Goal: Task Accomplishment & Management: Manage account settings

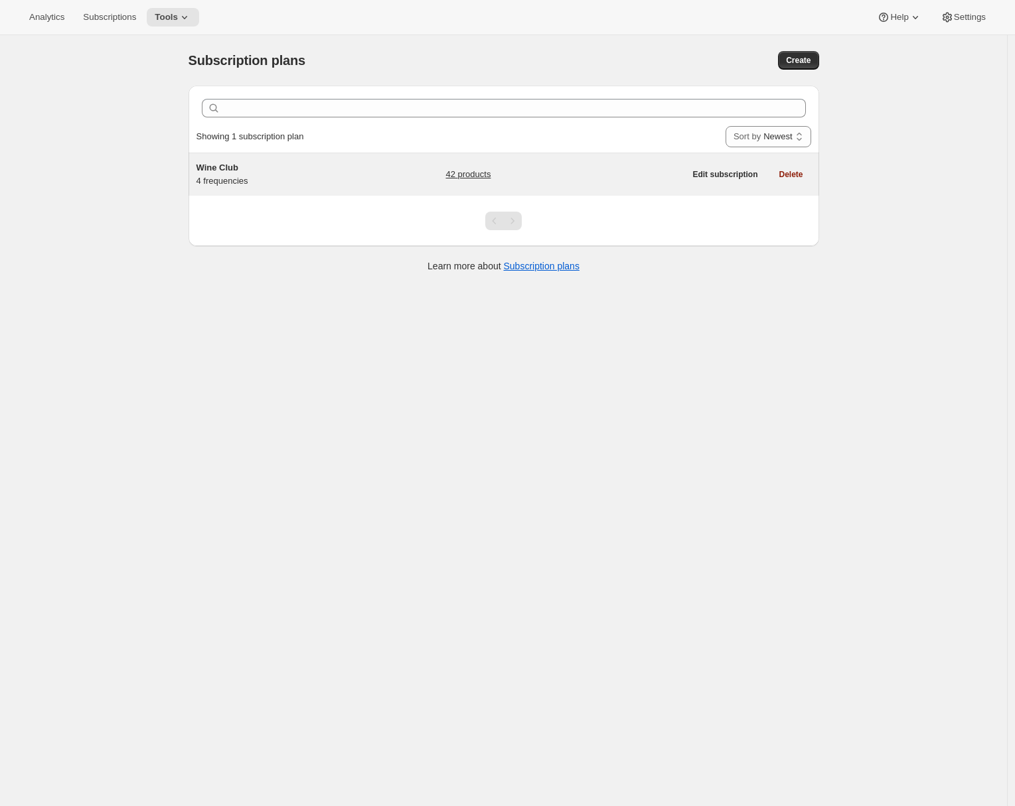
click at [341, 177] on div "Wine Club 4 frequencies" at bounding box center [279, 174] width 166 height 27
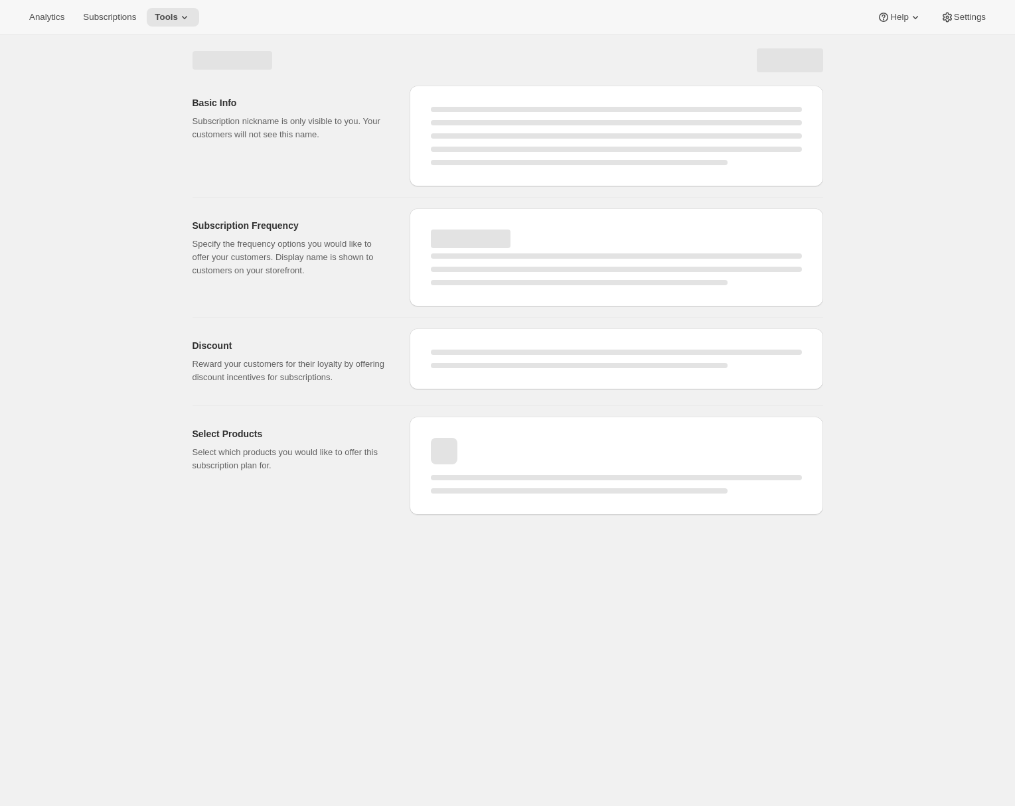
select select "WEEK"
select select "MONTH"
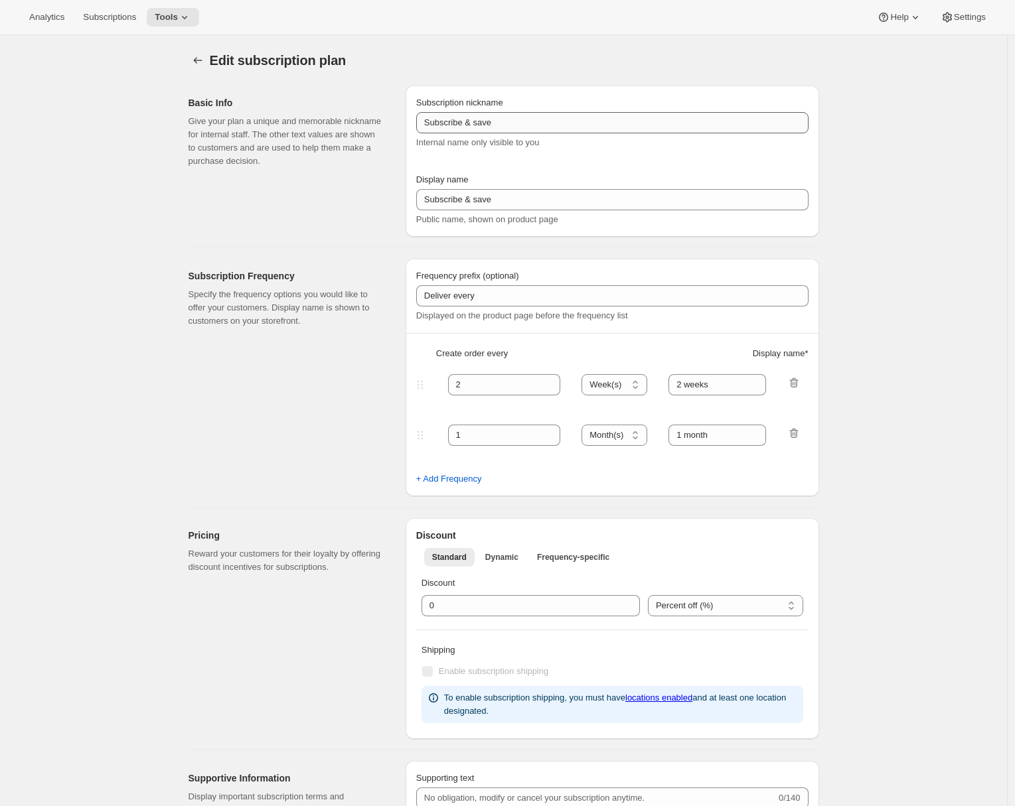
type input "Wine Club"
type input "3"
select select "MONTH"
type input "3 months"
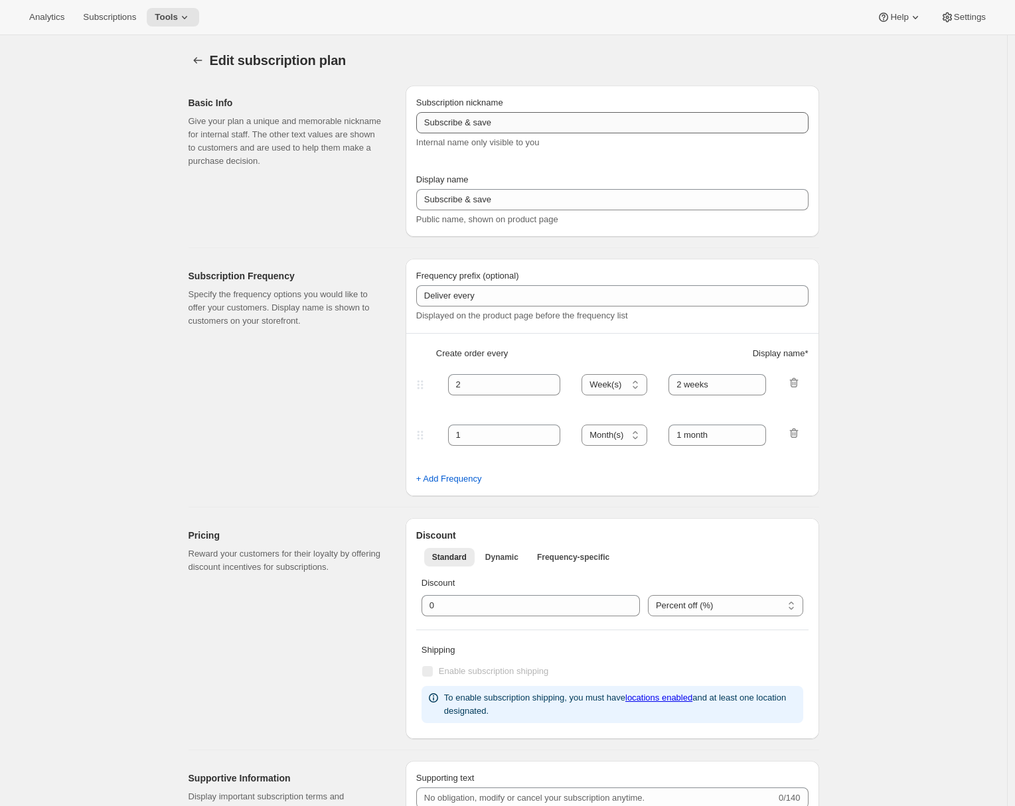
type input "4"
type input "4 months"
select select "MONTH"
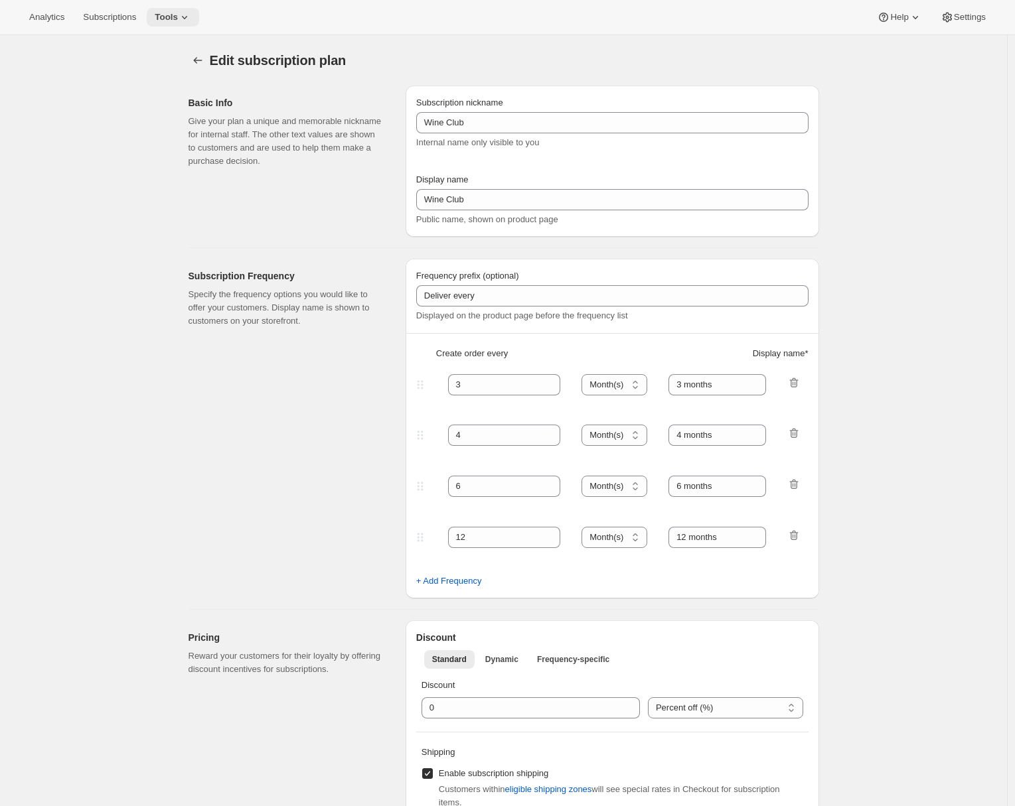
click at [177, 15] on span "Tools" at bounding box center [166, 17] width 23 height 11
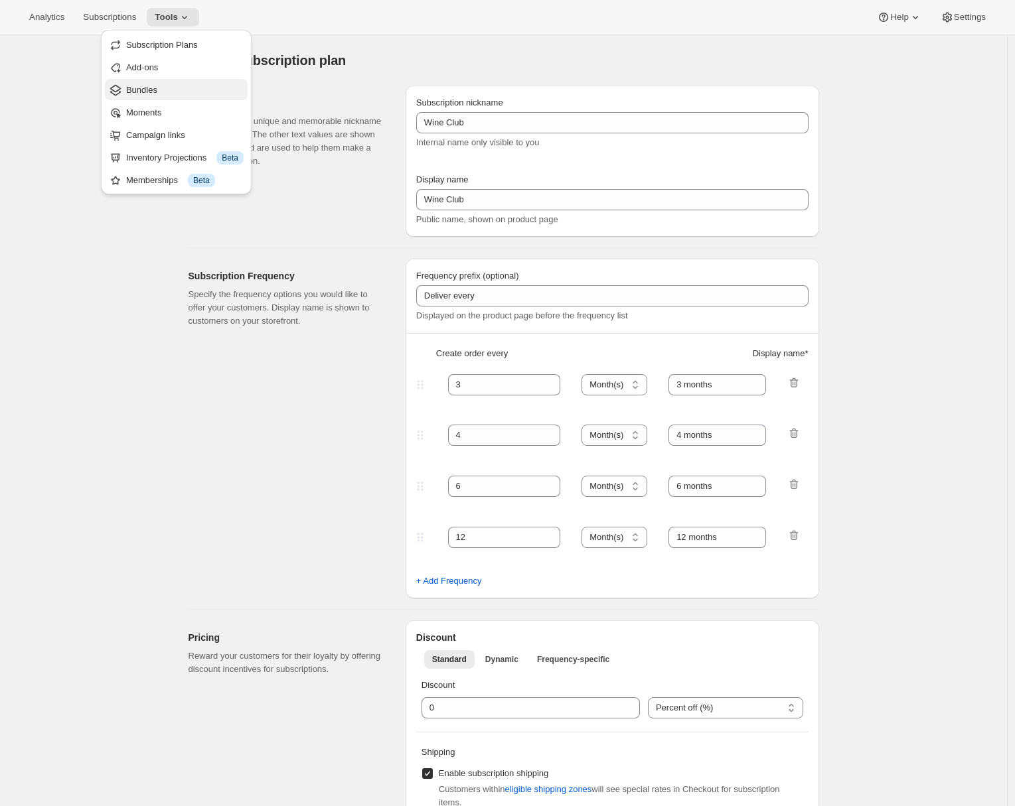
click at [164, 90] on span "Bundles" at bounding box center [184, 90] width 117 height 13
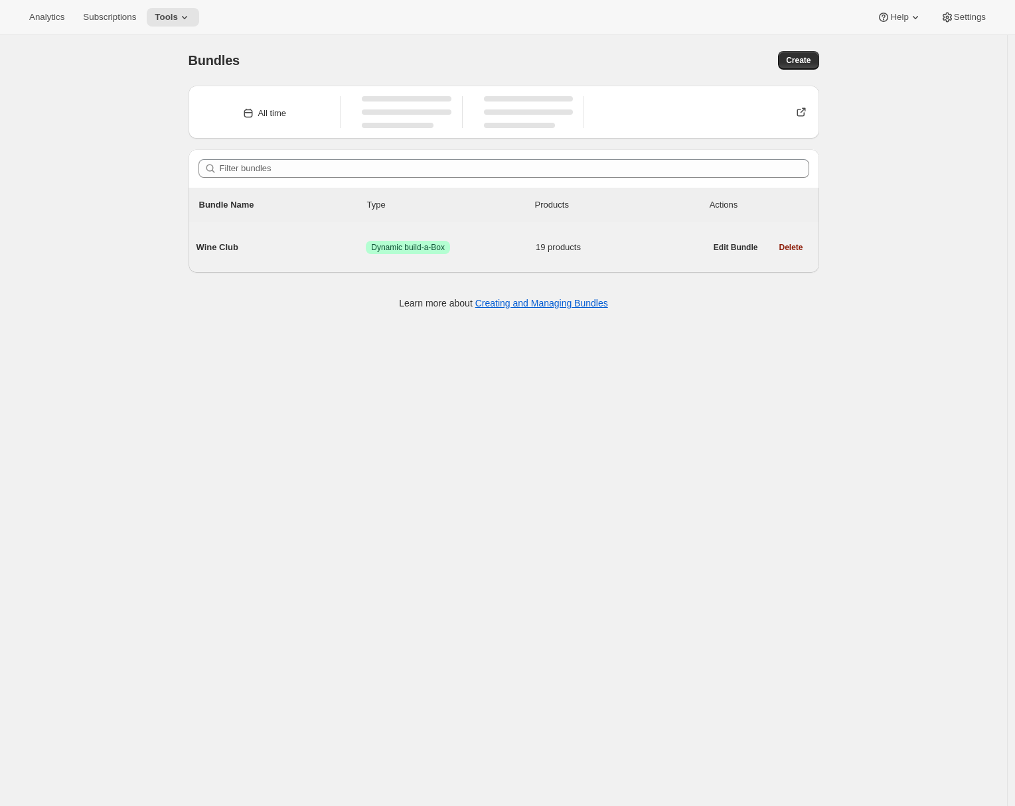
click at [283, 245] on span "Wine Club" at bounding box center [281, 247] width 170 height 13
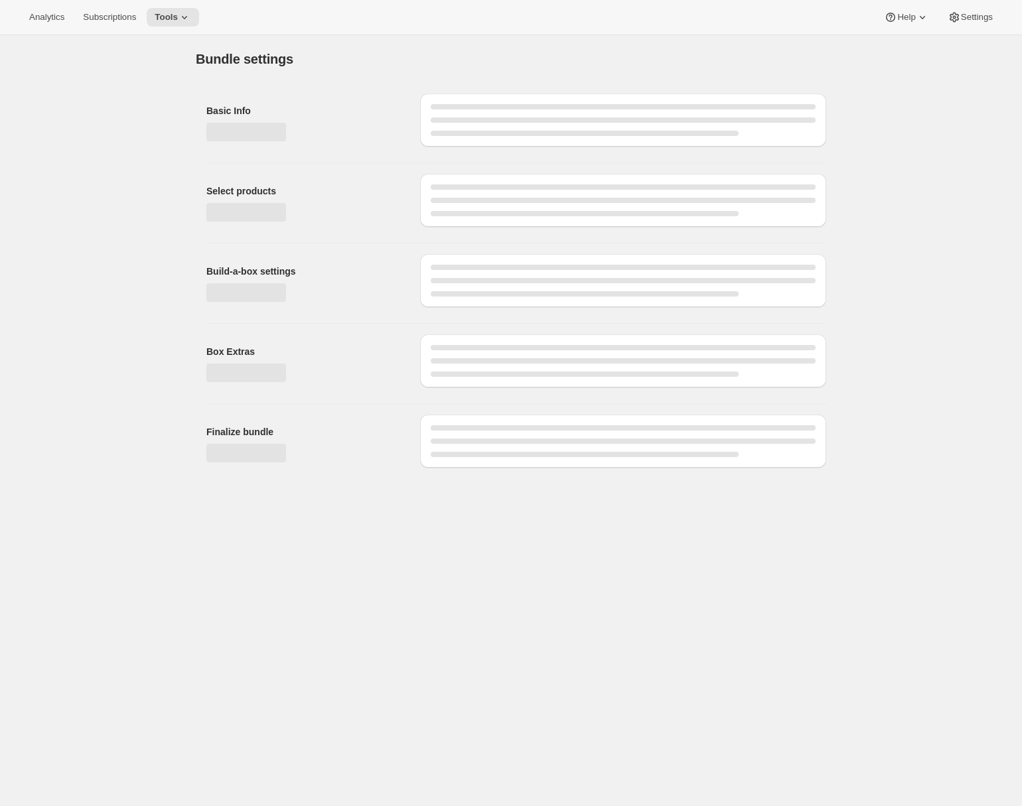
type input "Wine Club"
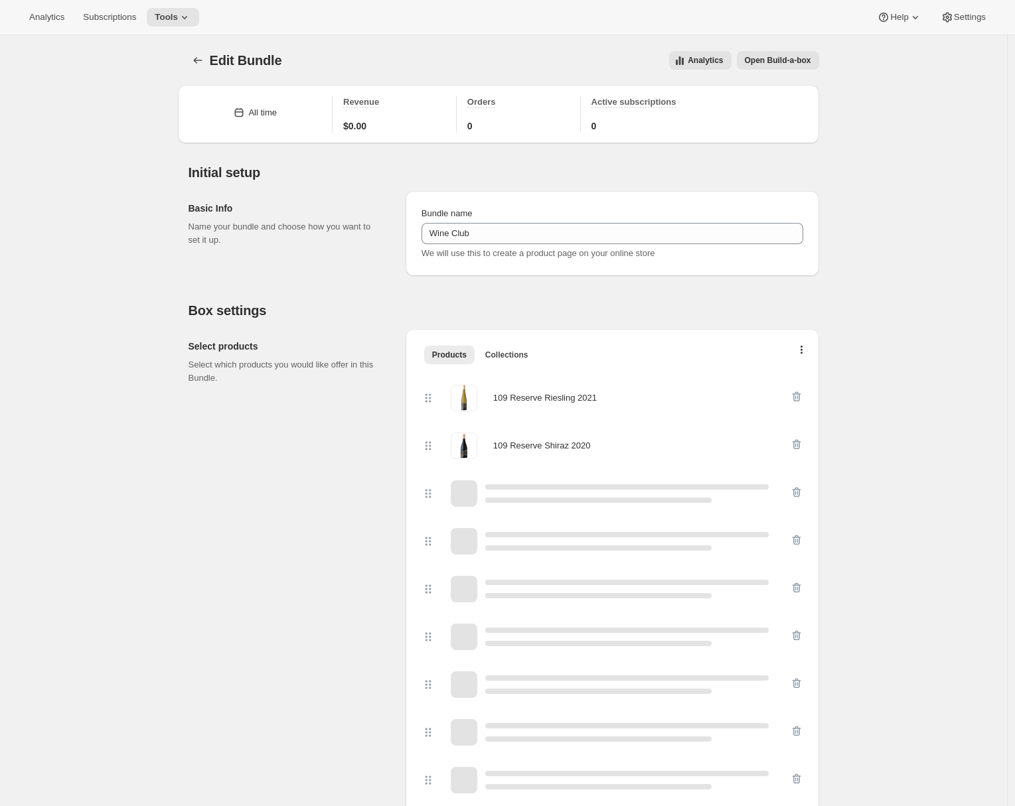
click at [792, 65] on span "Open Build-a-box" at bounding box center [778, 60] width 66 height 11
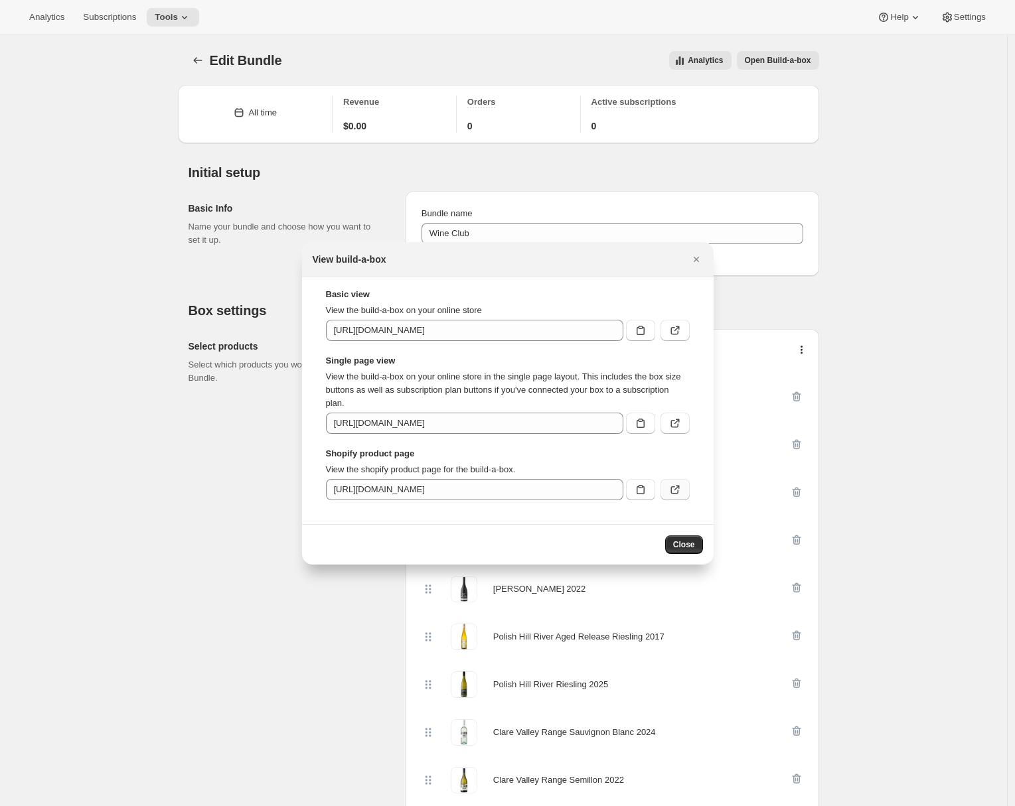
click at [680, 487] on icon ":r53:" at bounding box center [674, 489] width 13 height 13
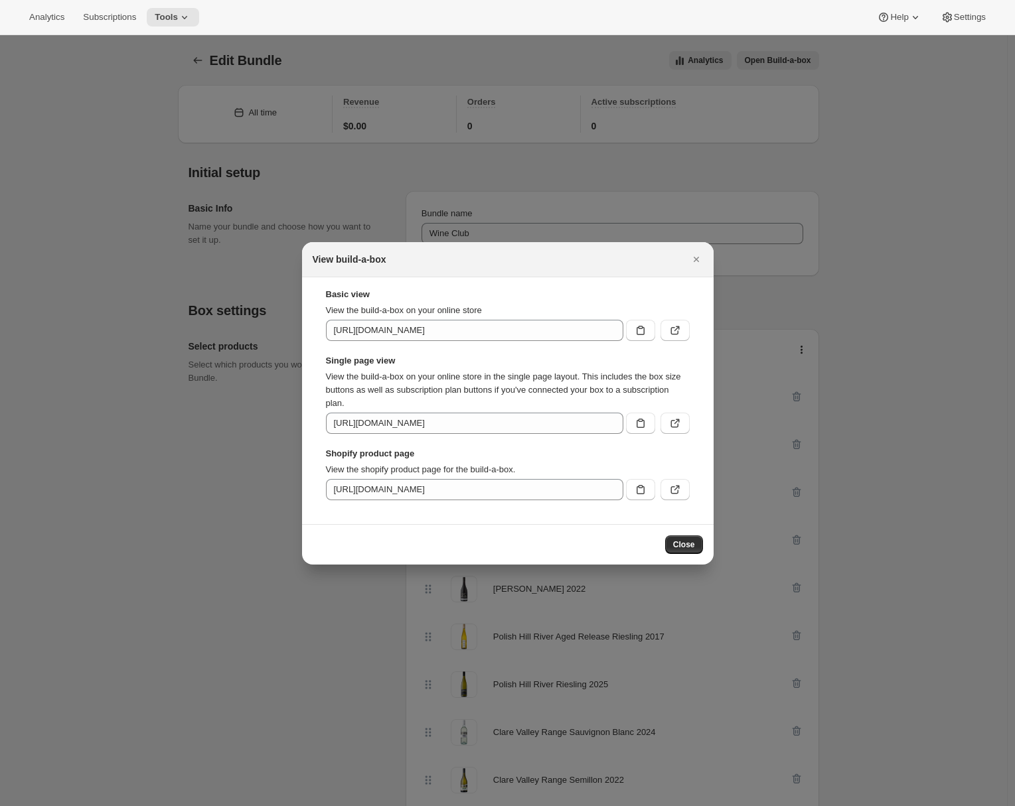
click at [686, 253] on div "View build-a-box" at bounding box center [508, 259] width 390 height 13
click at [694, 261] on icon "Close" at bounding box center [696, 259] width 13 height 13
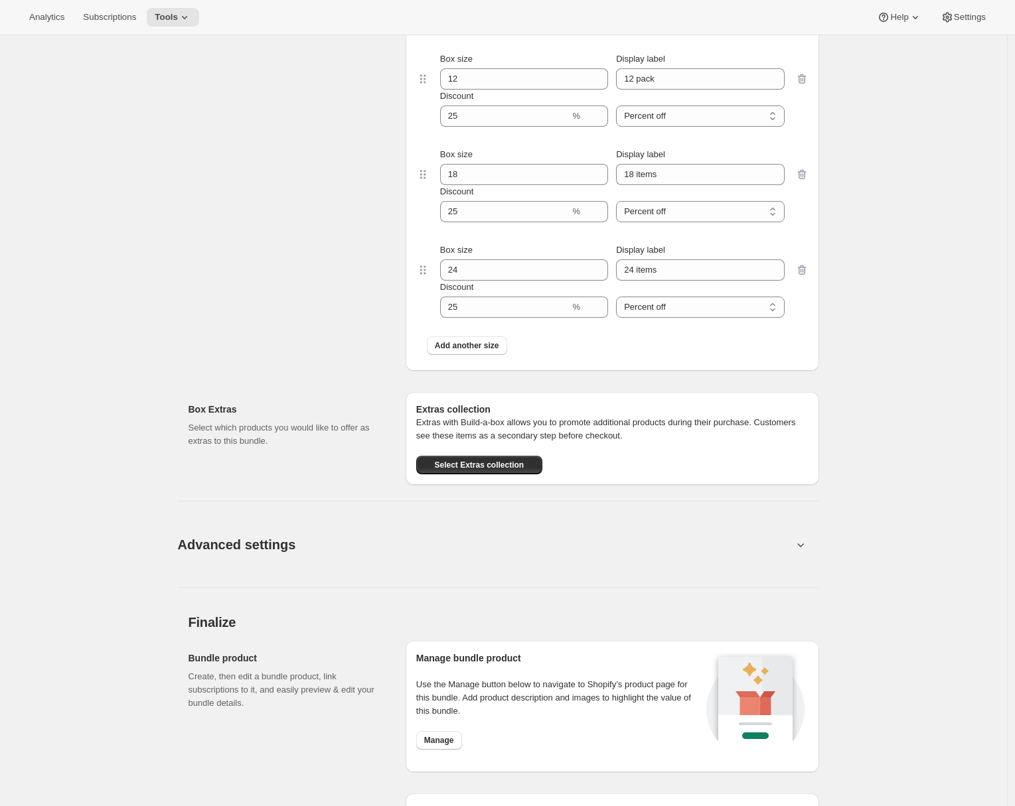
scroll to position [1778, 0]
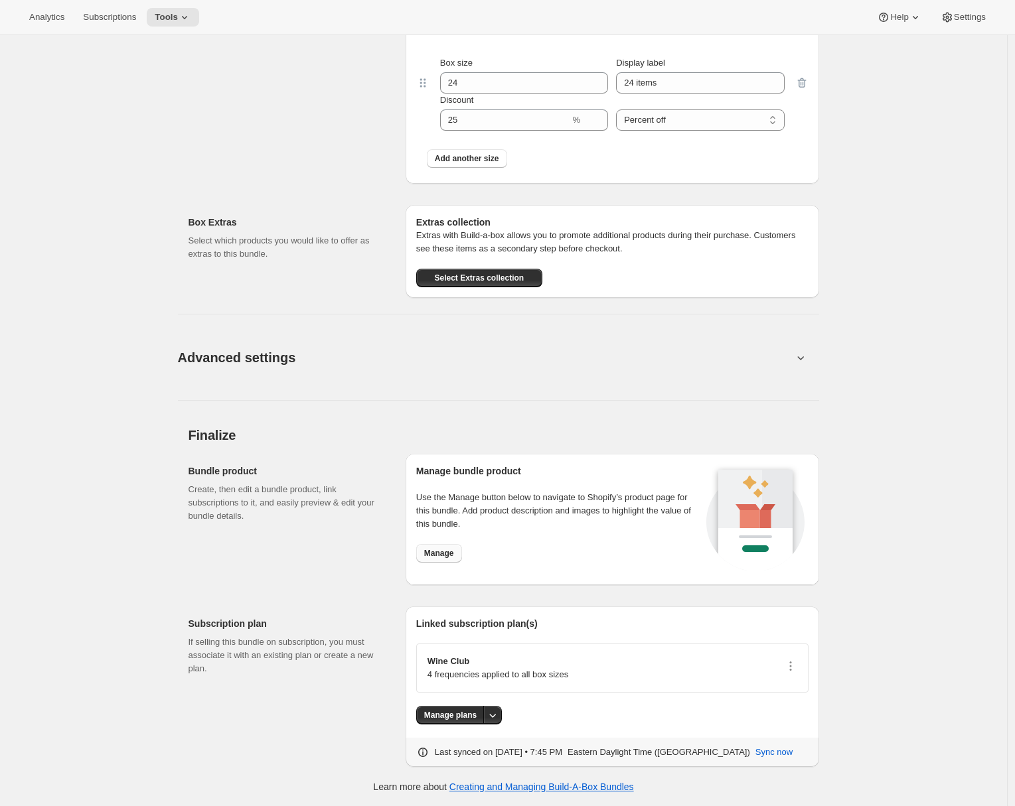
click at [436, 558] on span "Manage" at bounding box center [439, 553] width 30 height 11
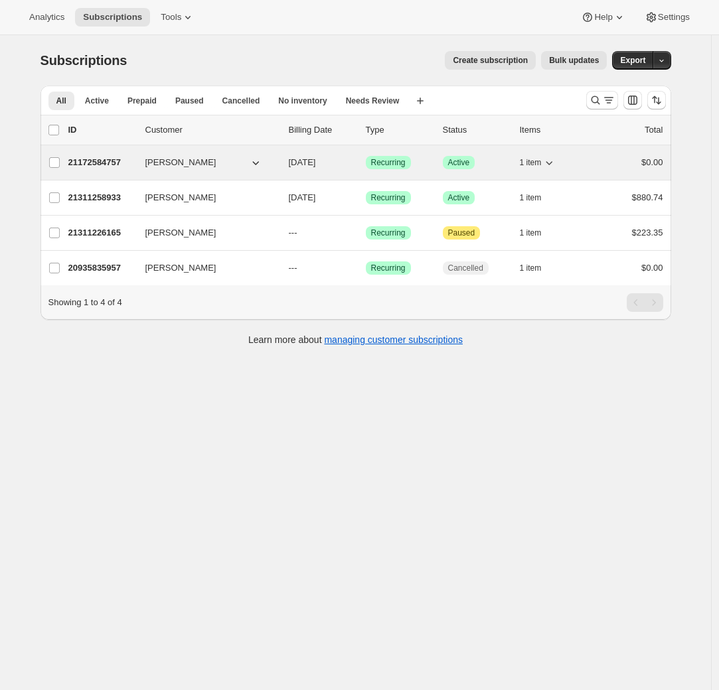
click at [93, 164] on p "21172584757" at bounding box center [101, 162] width 66 height 13
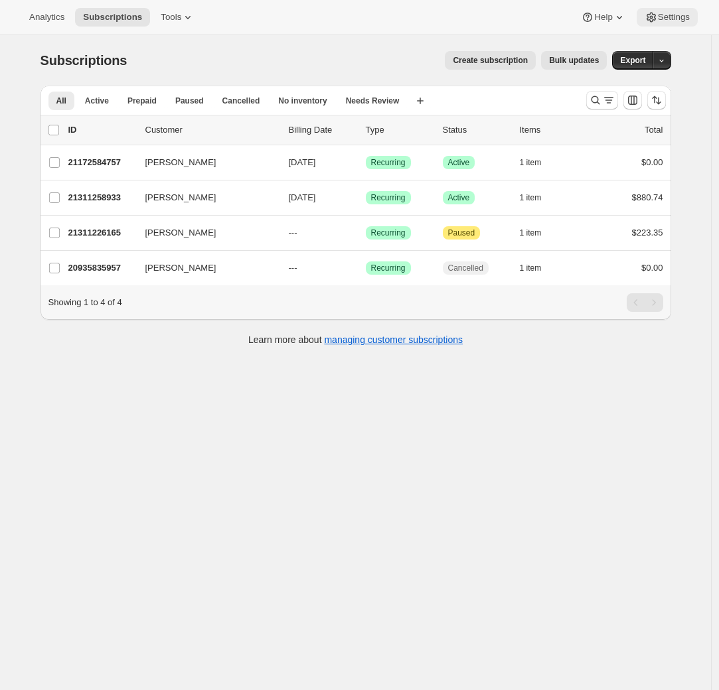
click at [675, 23] on button "Settings" at bounding box center [667, 17] width 61 height 19
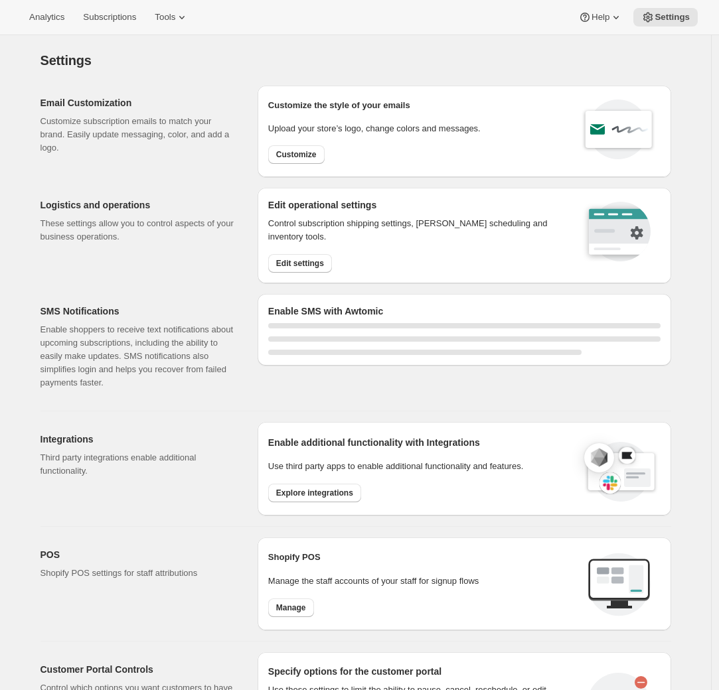
select select "22:00"
select select "09:00"
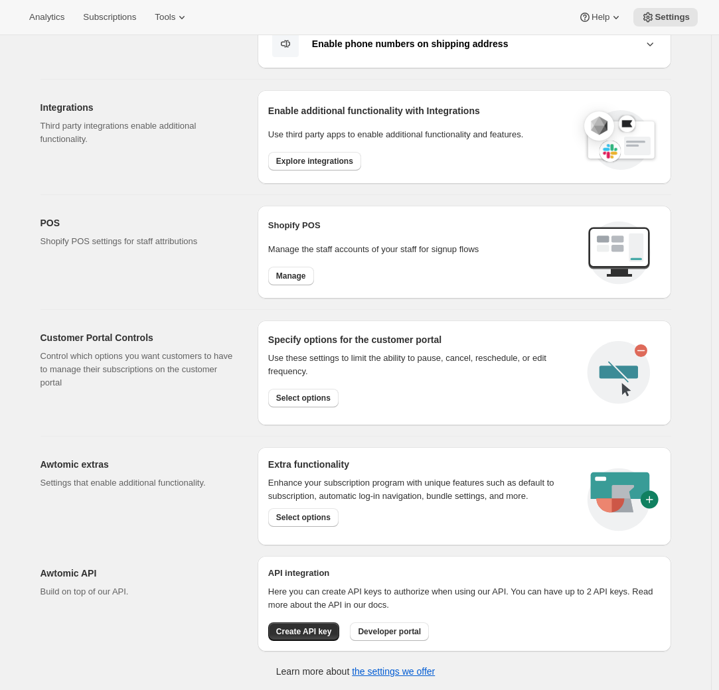
scroll to position [291, 0]
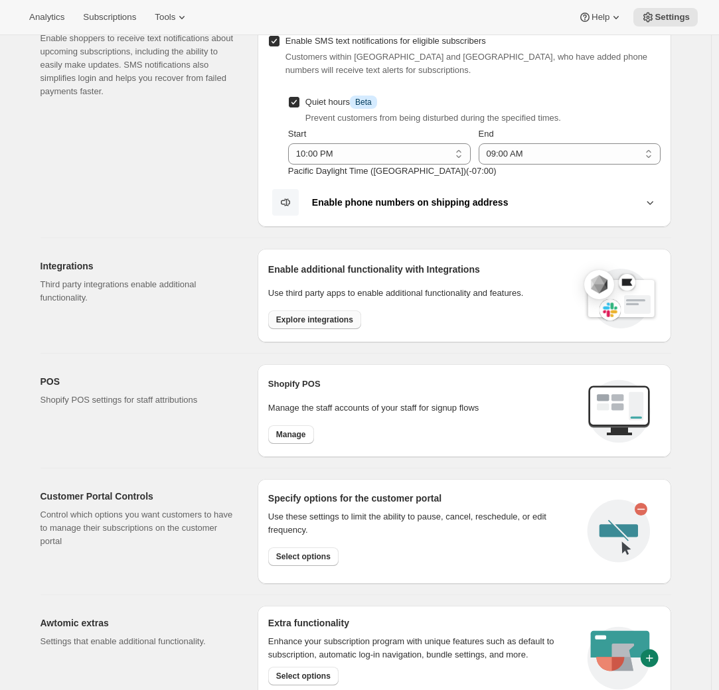
click at [303, 311] on button "Explore integrations" at bounding box center [314, 320] width 93 height 19
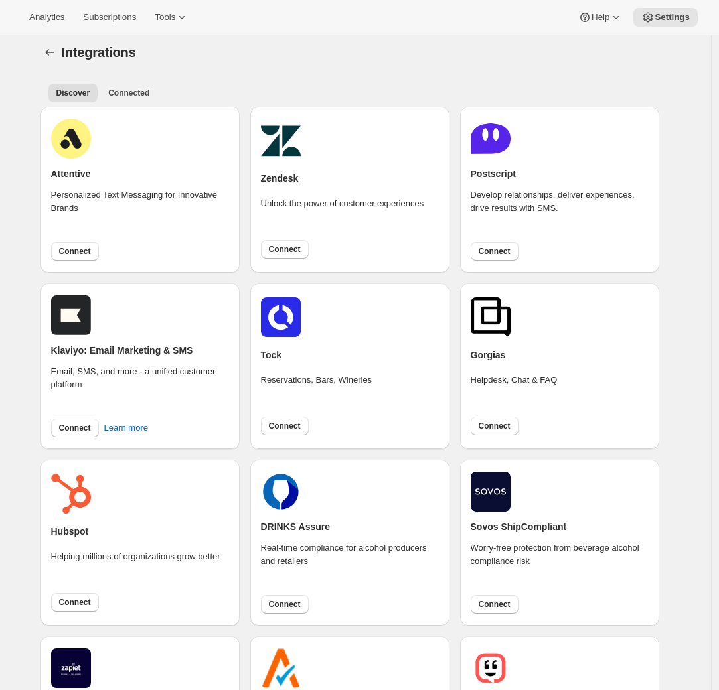
scroll to position [236, 0]
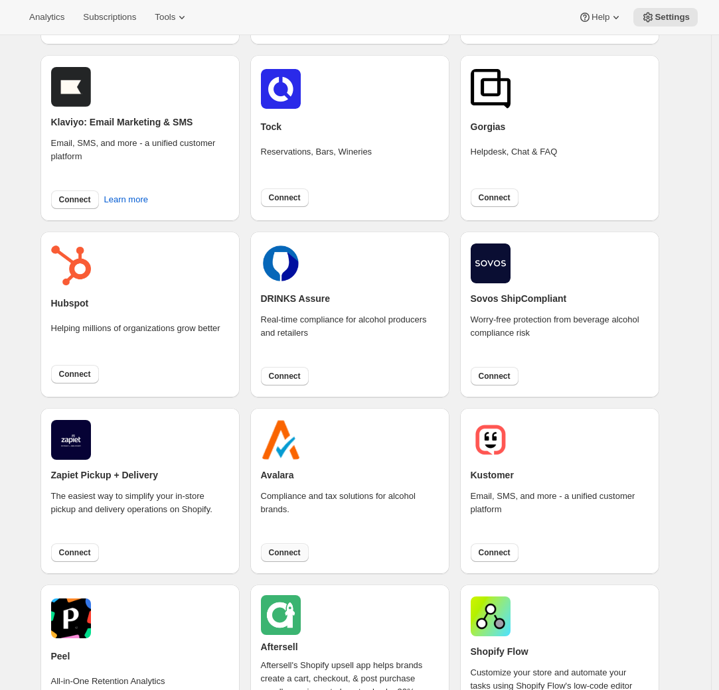
click at [291, 551] on span "Connect" at bounding box center [285, 553] width 32 height 11
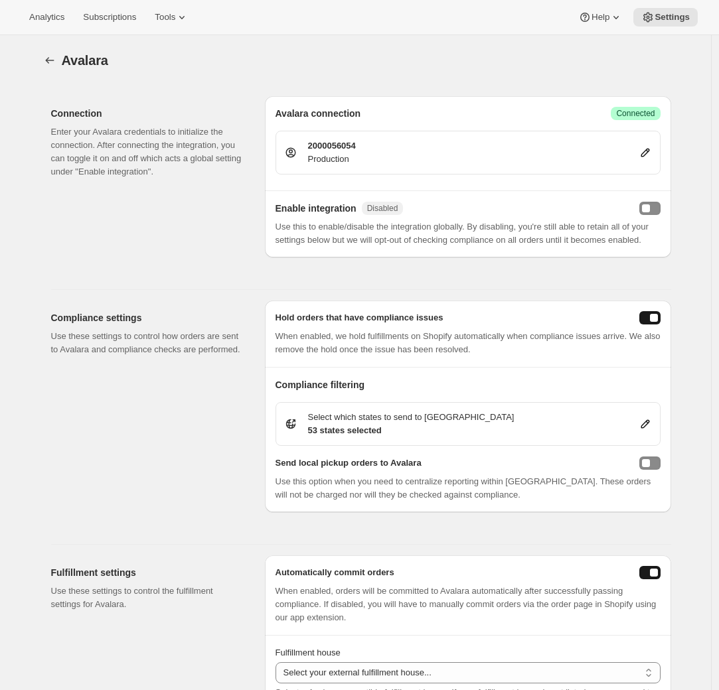
click at [644, 149] on icon at bounding box center [645, 152] width 13 height 13
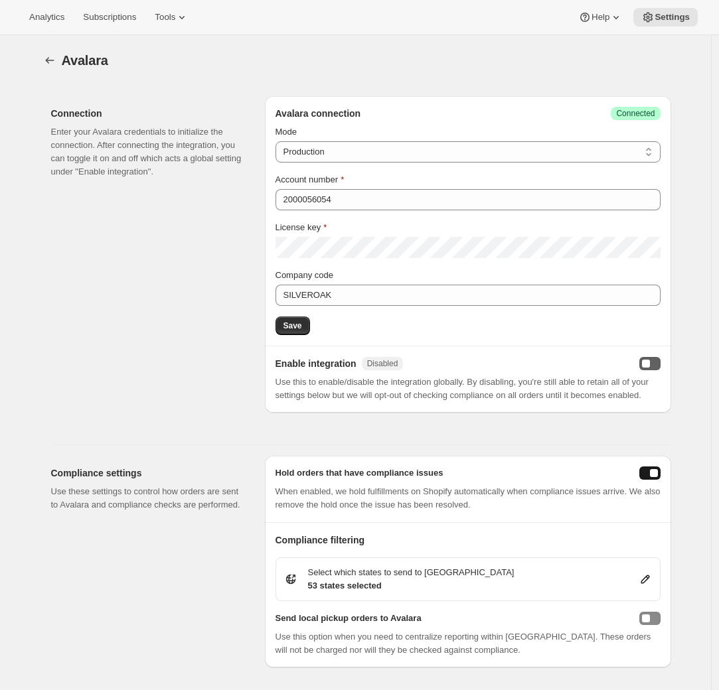
click at [652, 368] on button "enabled" at bounding box center [649, 363] width 21 height 13
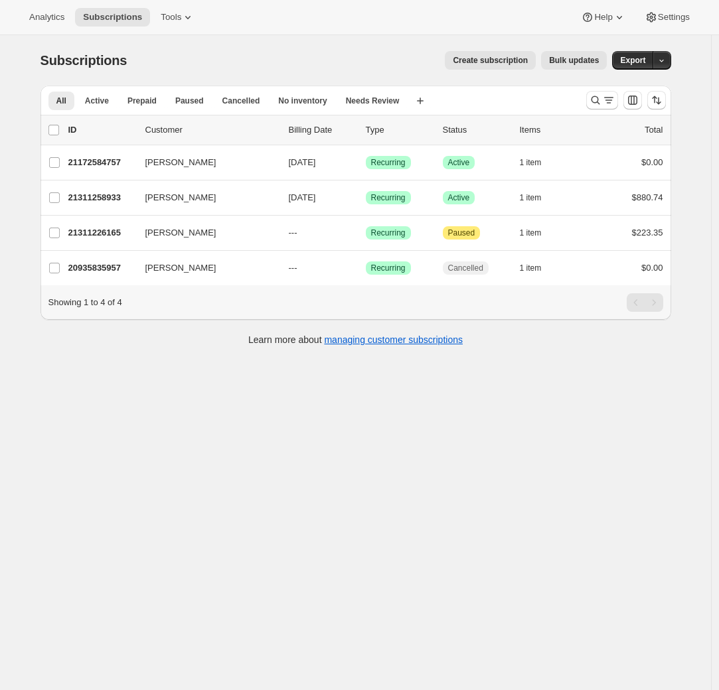
click at [667, 28] on div "Analytics Subscriptions Tools Help Settings" at bounding box center [359, 17] width 719 height 35
click at [665, 23] on button "Settings" at bounding box center [667, 17] width 61 height 19
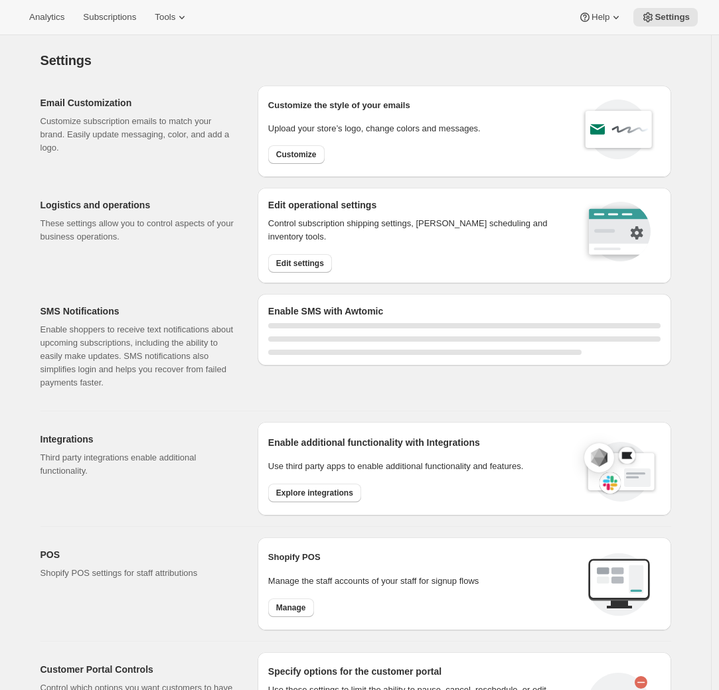
select select "22:00"
select select "09:00"
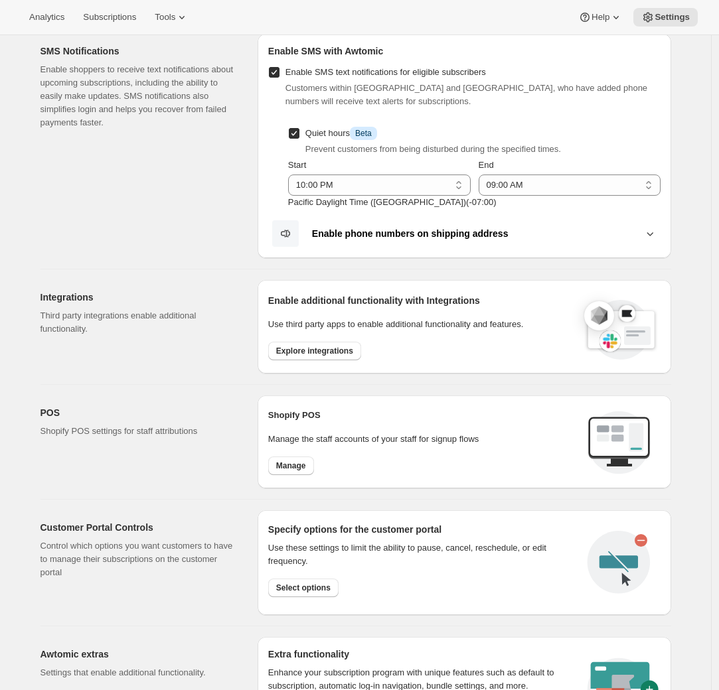
scroll to position [329, 0]
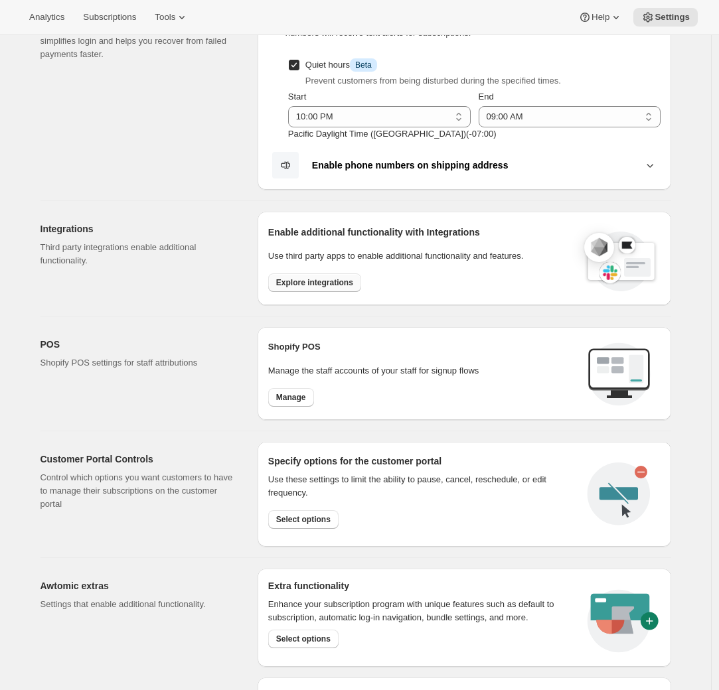
click at [303, 283] on span "Explore integrations" at bounding box center [314, 282] width 77 height 11
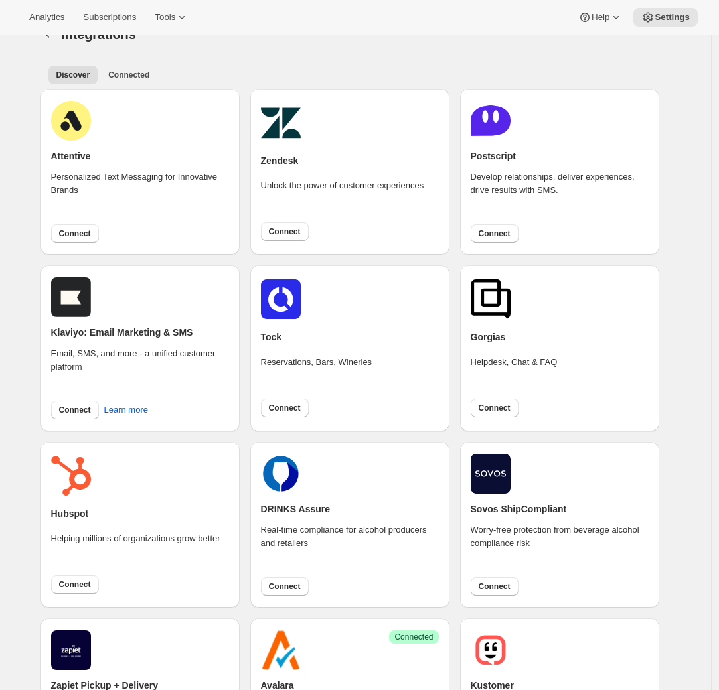
scroll to position [492, 0]
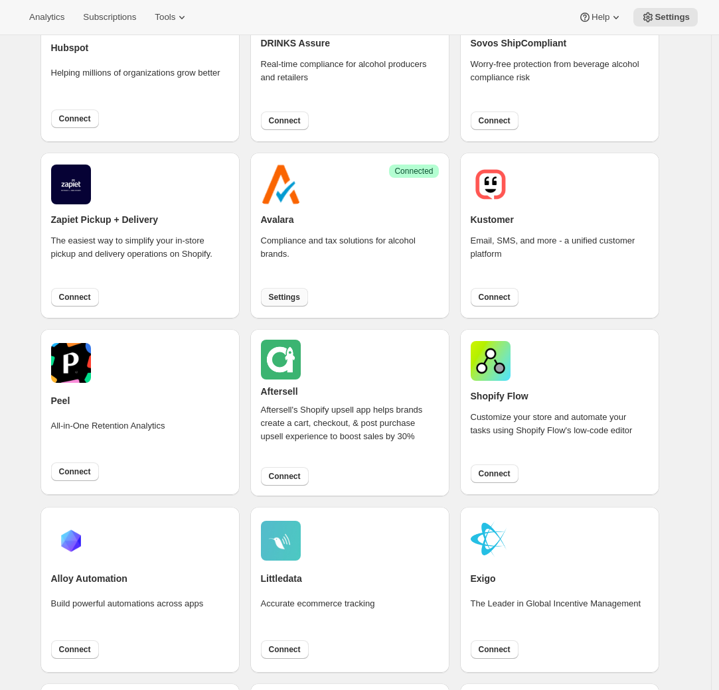
click at [281, 299] on span "Settings" at bounding box center [284, 297] width 31 height 11
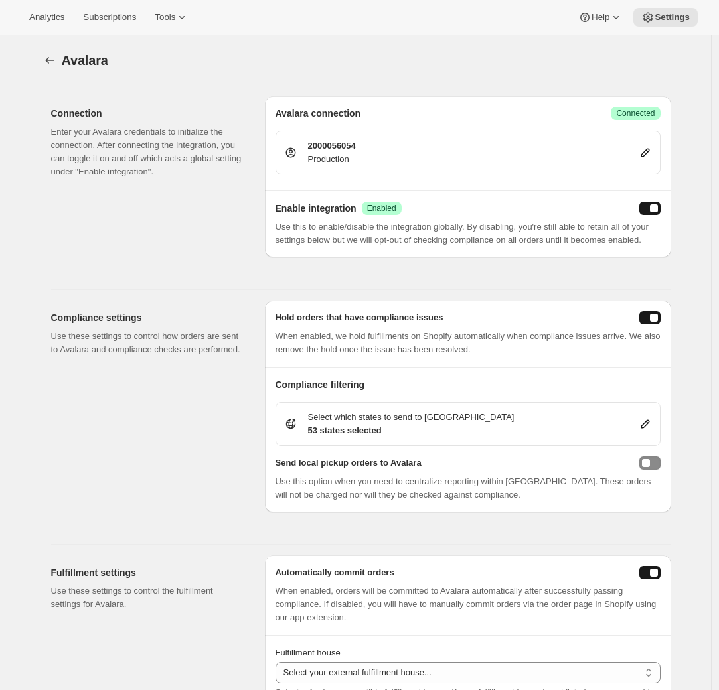
click at [652, 151] on icon at bounding box center [645, 152] width 13 height 13
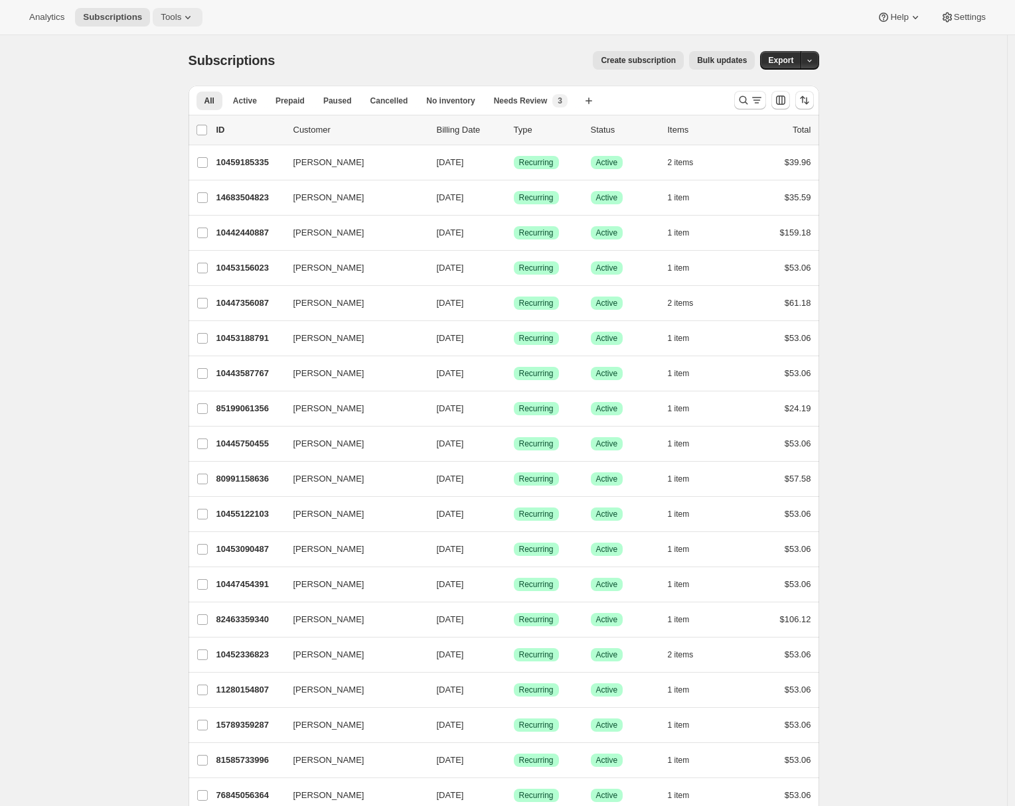
click at [179, 13] on span "Tools" at bounding box center [171, 17] width 21 height 11
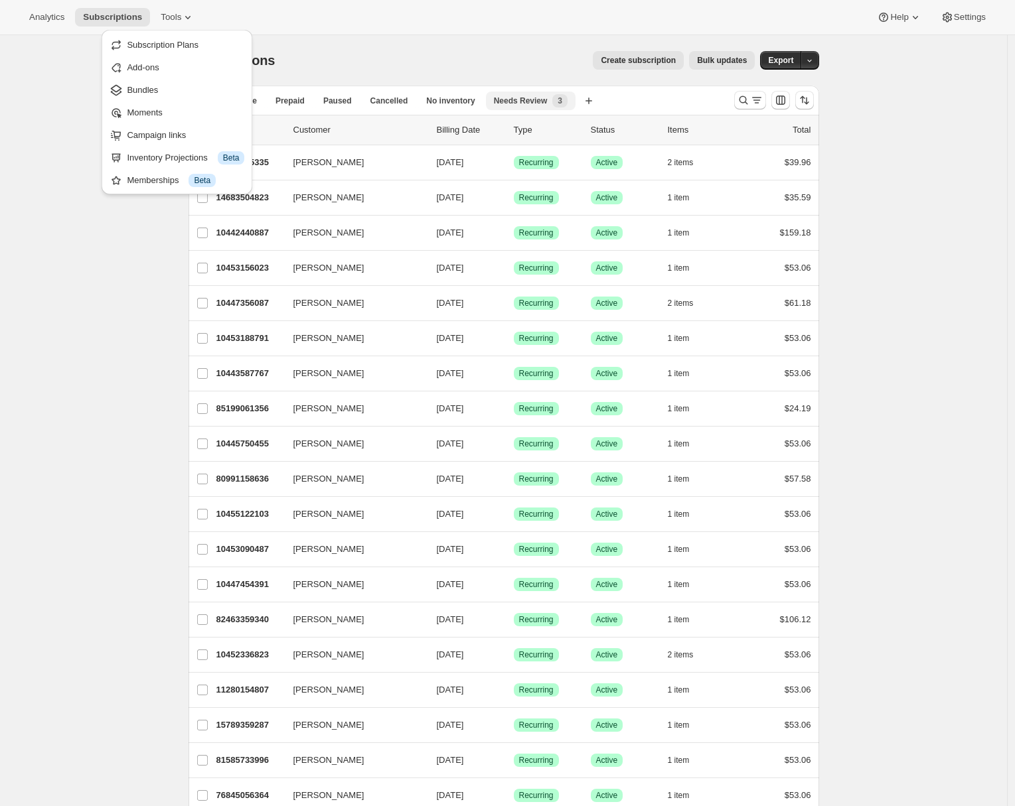
click at [548, 103] on span "Needs Review" at bounding box center [521, 101] width 54 height 11
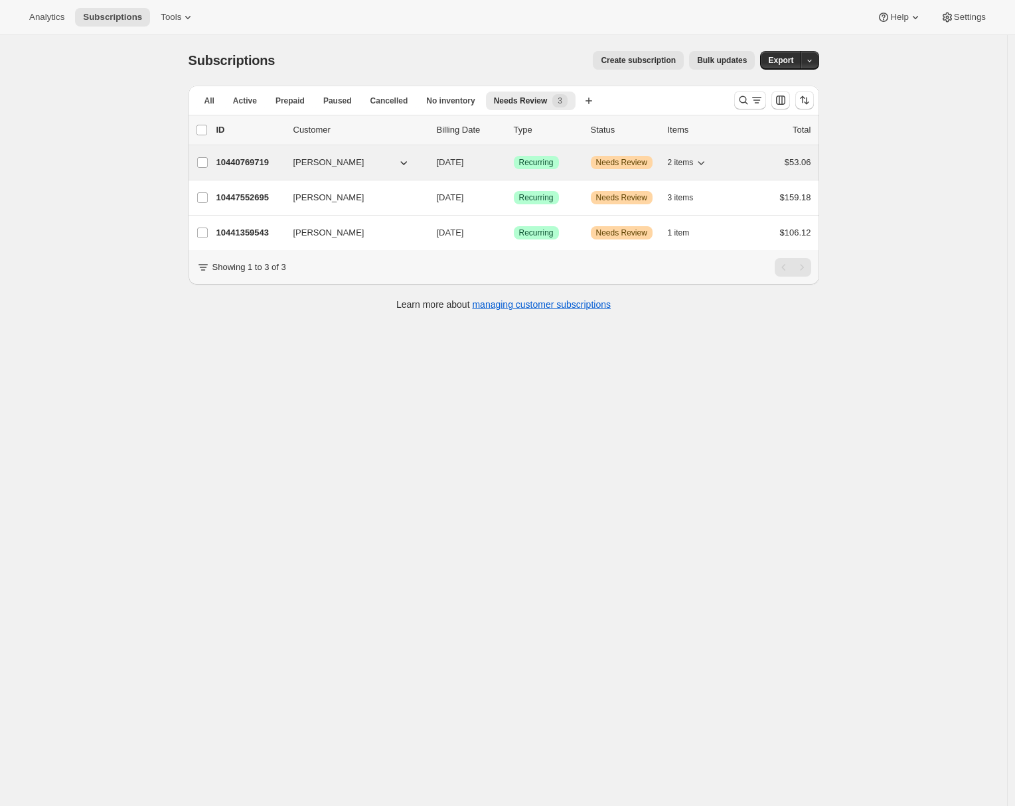
click at [244, 163] on p "10440769719" at bounding box center [249, 162] width 66 height 13
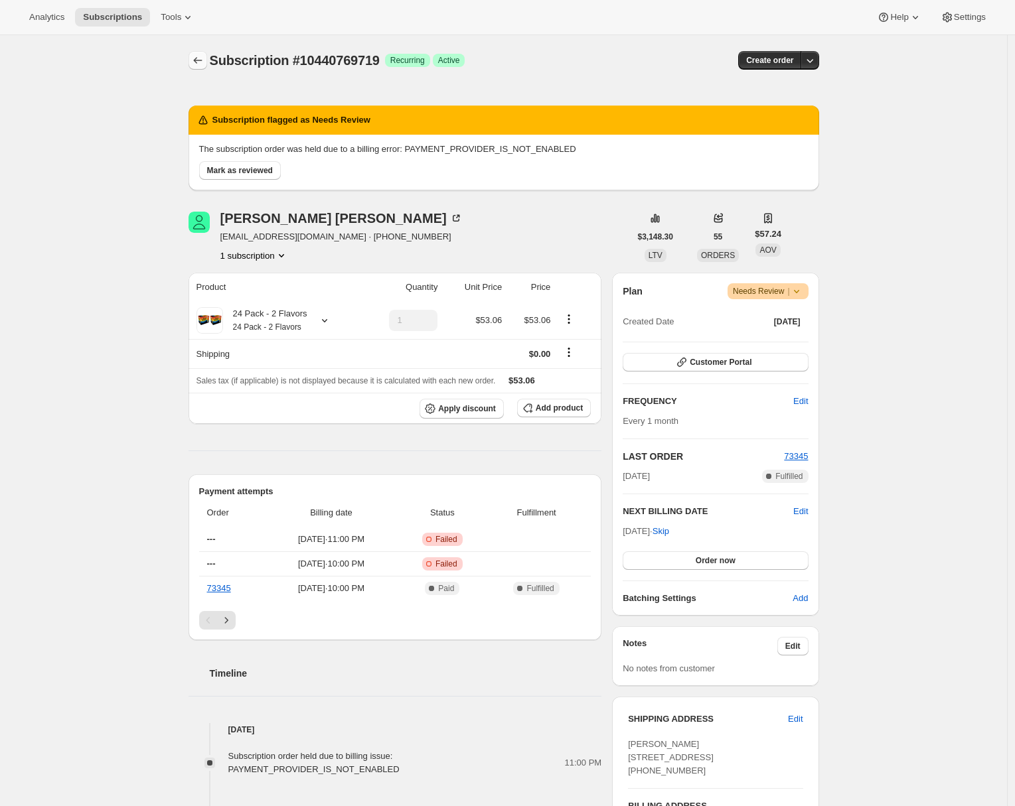
click at [195, 58] on icon "Subscriptions" at bounding box center [197, 60] width 13 height 13
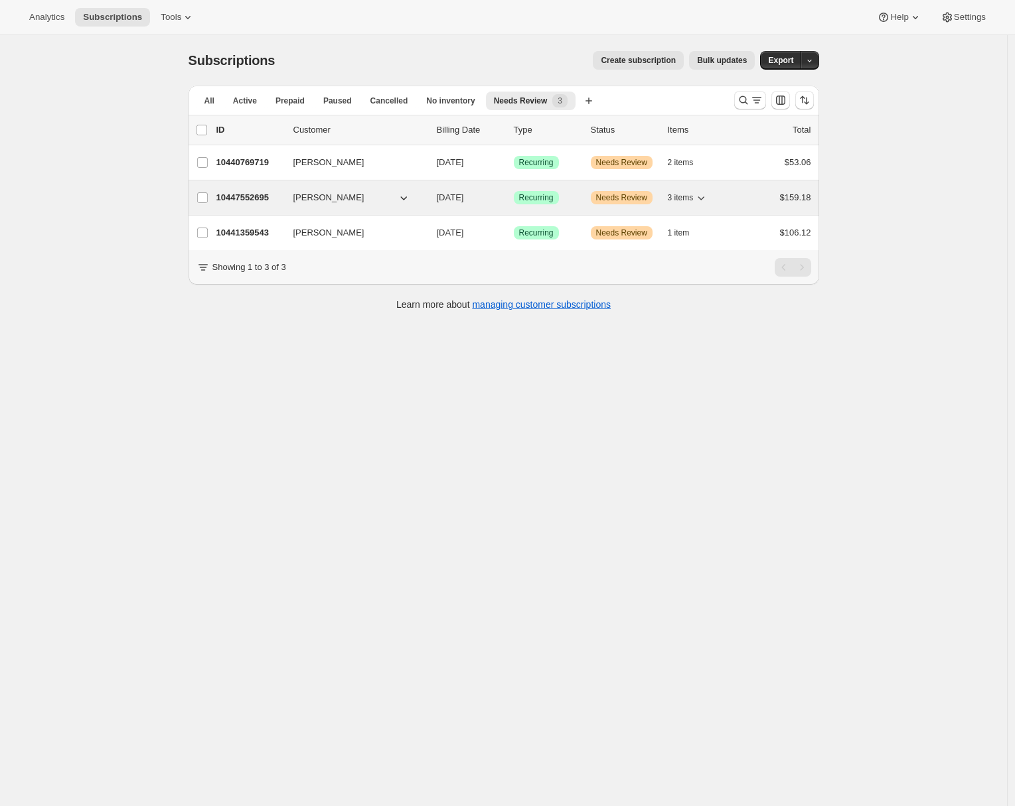
click at [246, 198] on p "10447552695" at bounding box center [249, 197] width 66 height 13
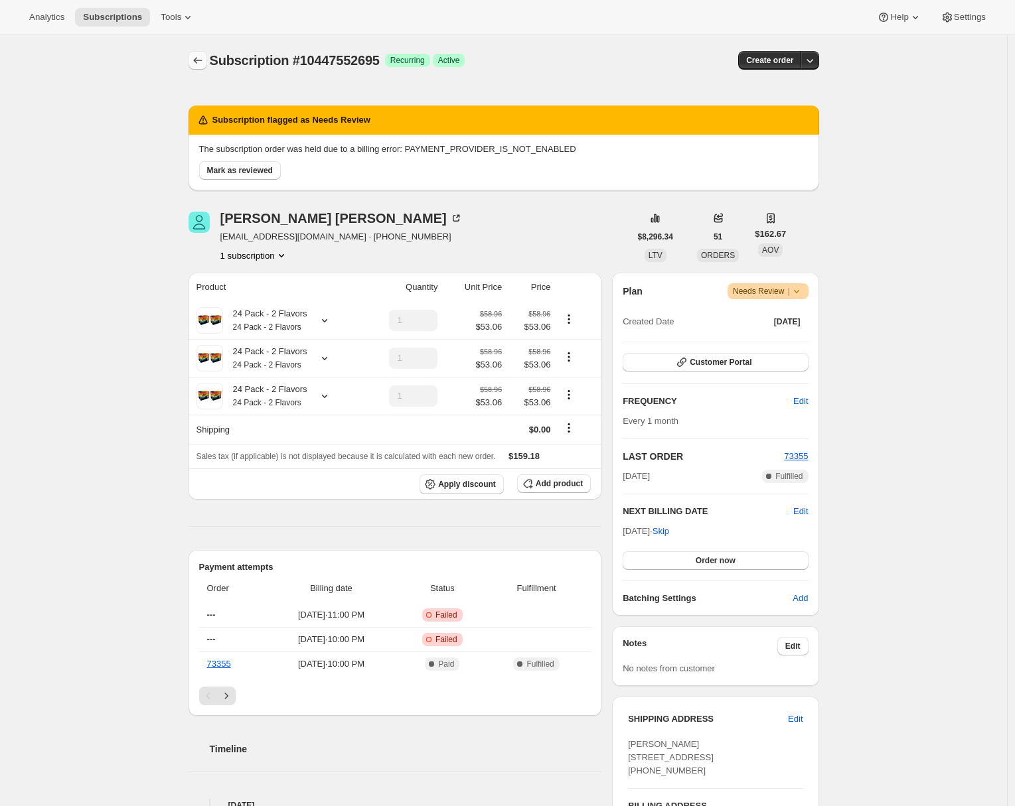
click at [195, 64] on icon "Subscriptions" at bounding box center [197, 60] width 13 height 13
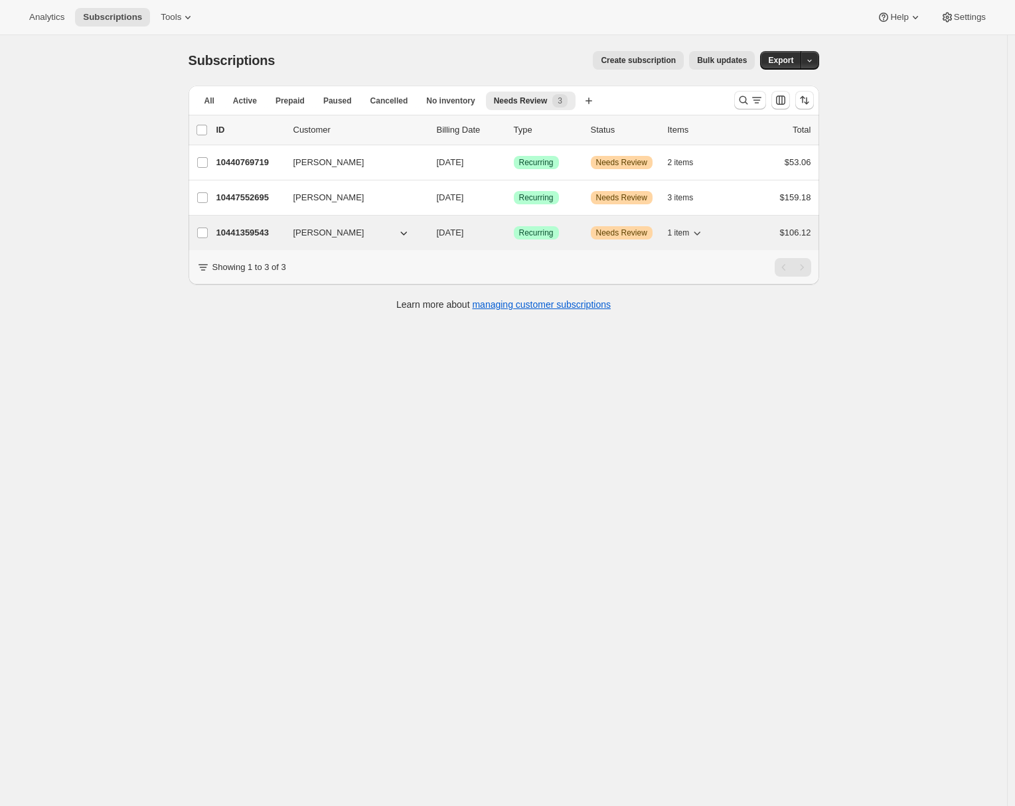
click at [242, 225] on div "10441359543 Tom Whatley 10/07/2025 Success Recurring Warning Needs Review 1 ite…" at bounding box center [513, 233] width 595 height 19
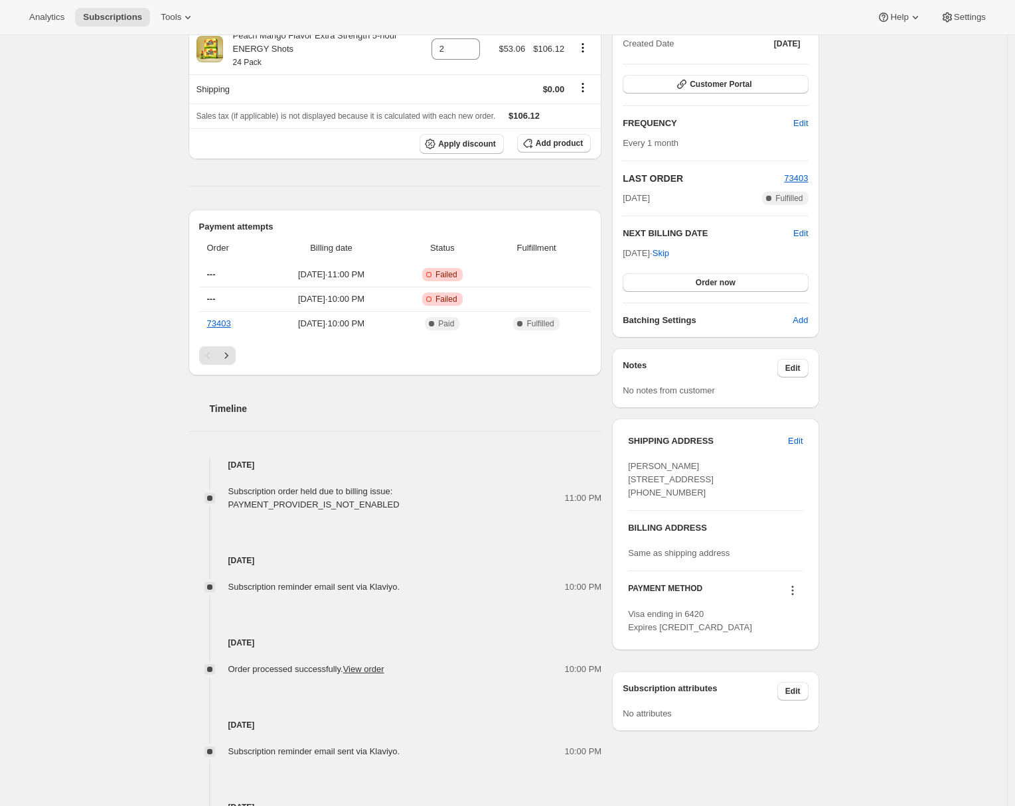
scroll to position [324, 0]
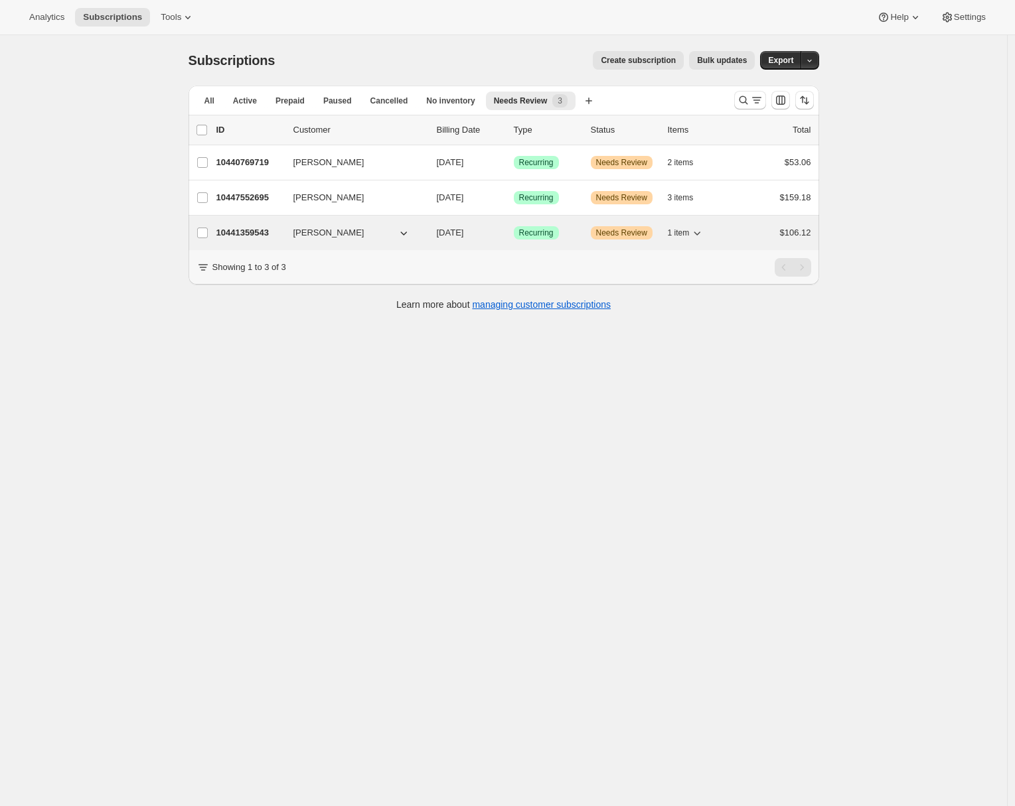
click at [243, 234] on p "10441359543" at bounding box center [249, 232] width 66 height 13
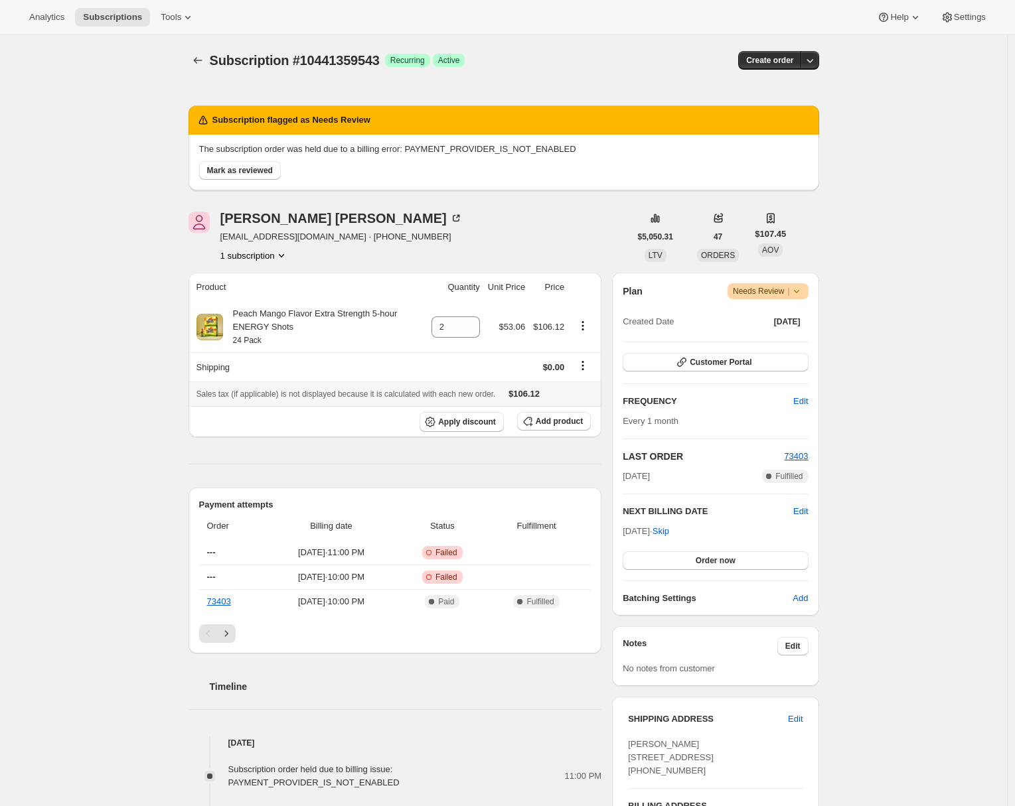
scroll to position [221, 0]
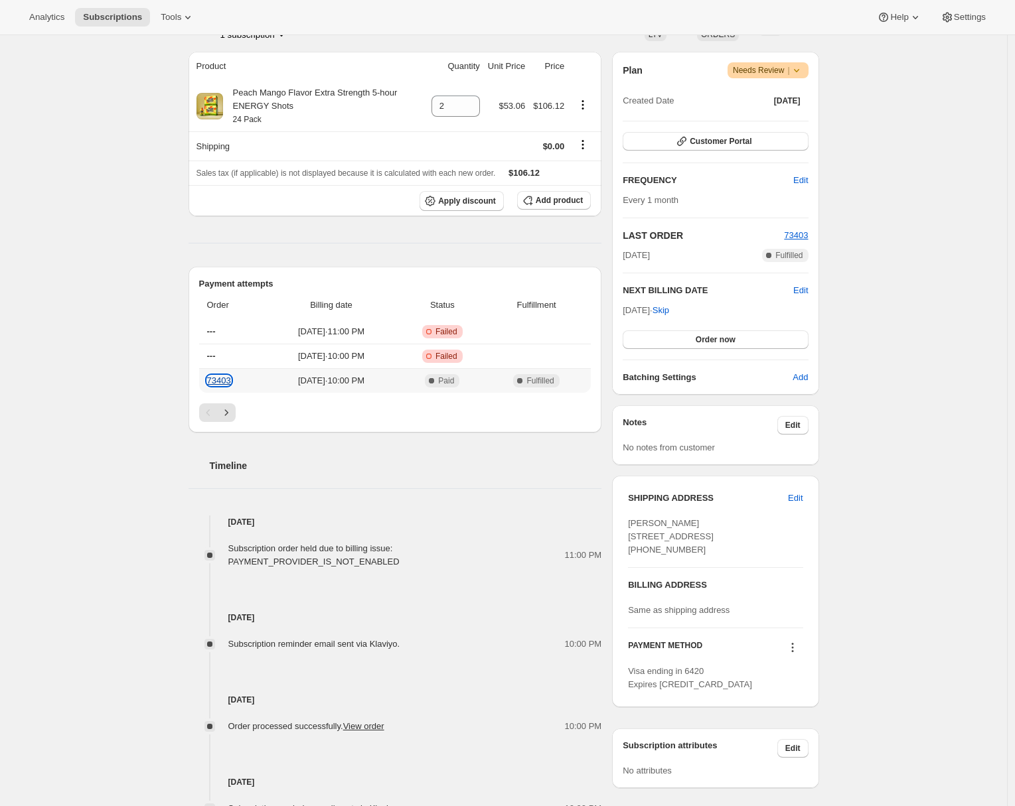
click at [221, 384] on link "73403" at bounding box center [219, 381] width 24 height 10
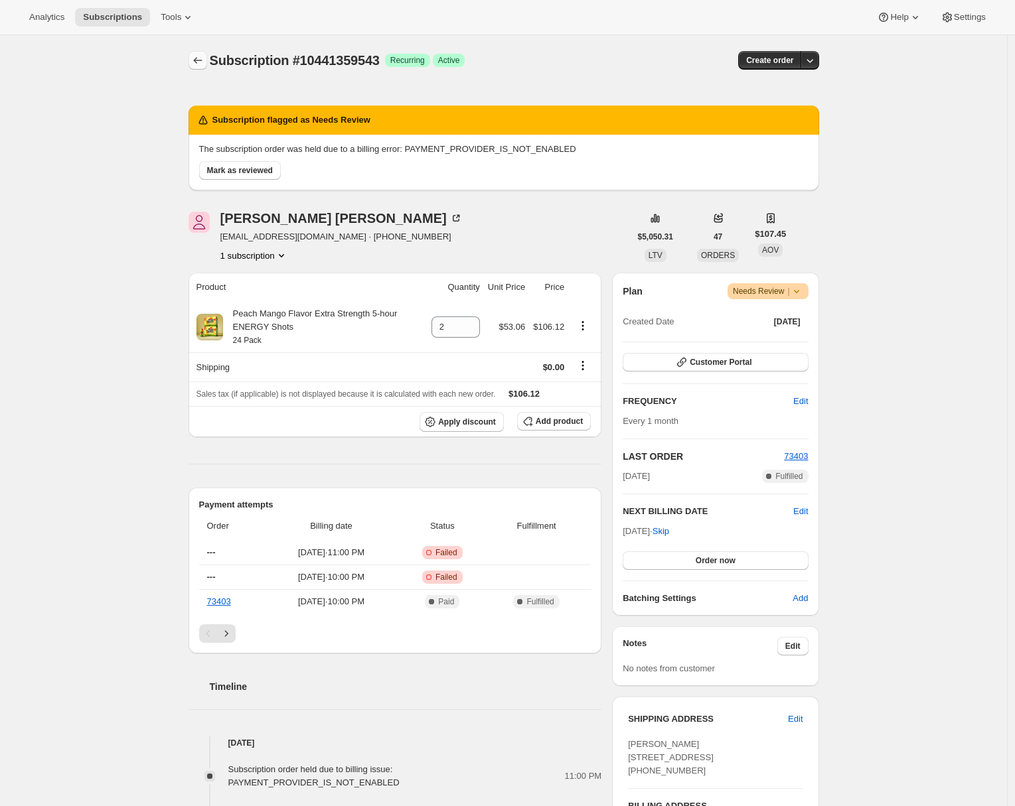
click at [203, 66] on icon "Subscriptions" at bounding box center [197, 60] width 13 height 13
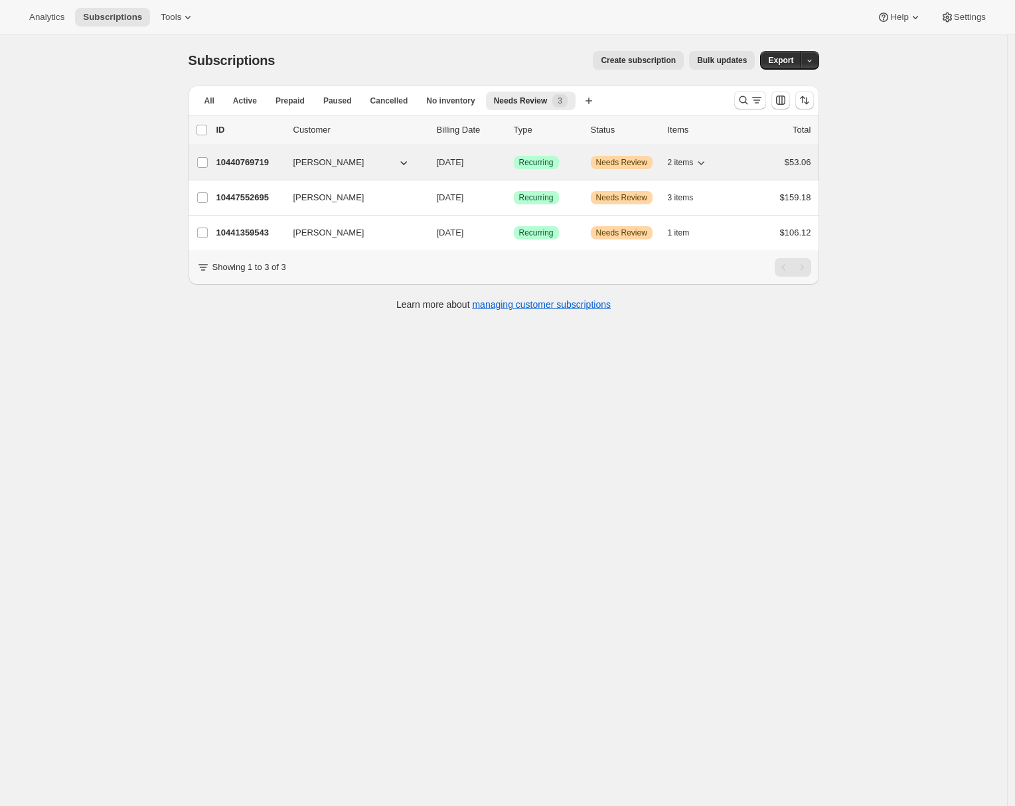
click at [245, 169] on div "10440769719 [PERSON_NAME] [DATE] Success Recurring Warning Needs Review 2 items…" at bounding box center [513, 162] width 595 height 19
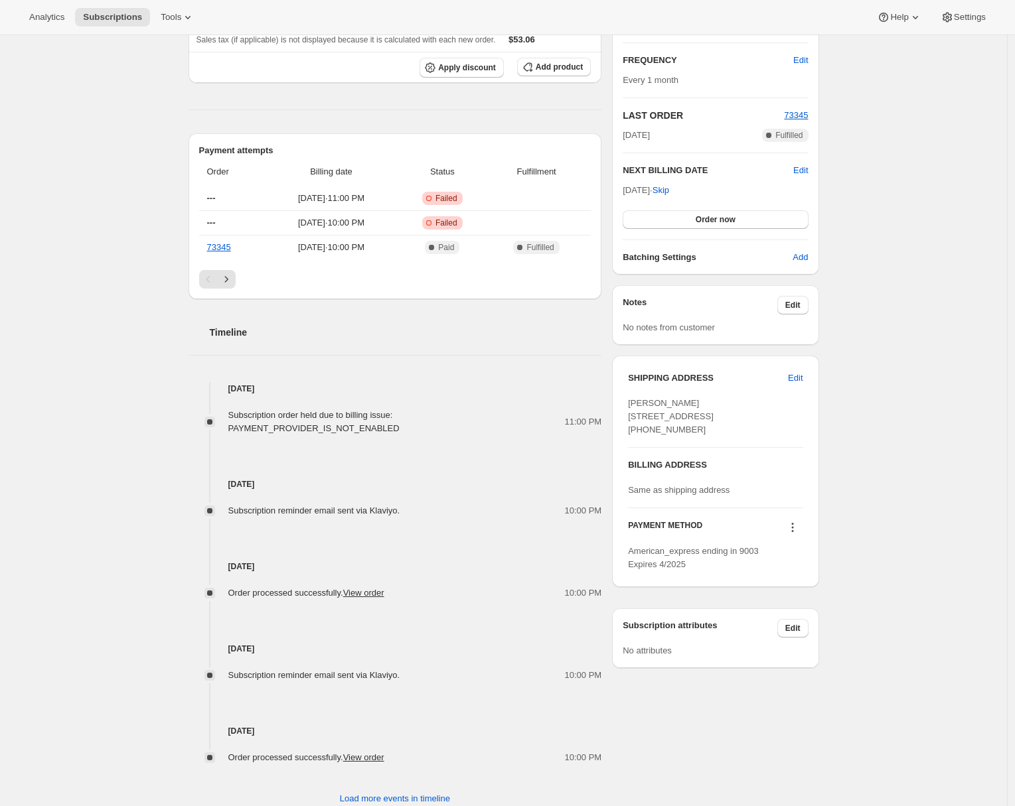
scroll to position [74, 0]
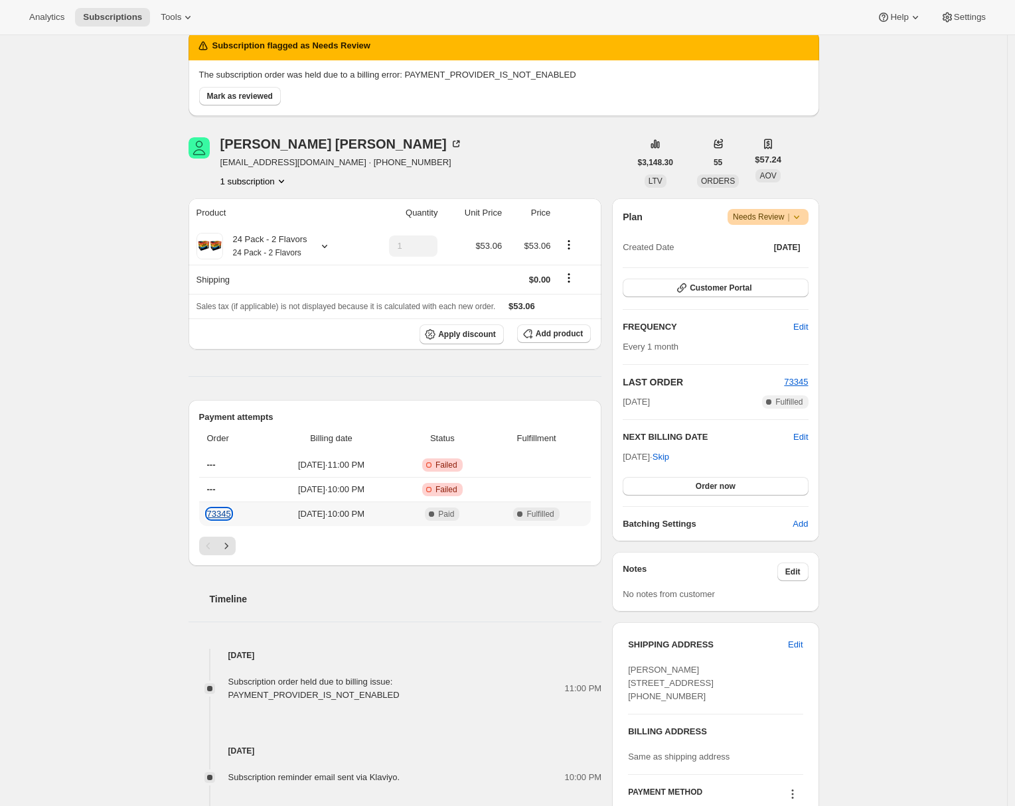
click at [220, 514] on link "73345" at bounding box center [219, 514] width 24 height 10
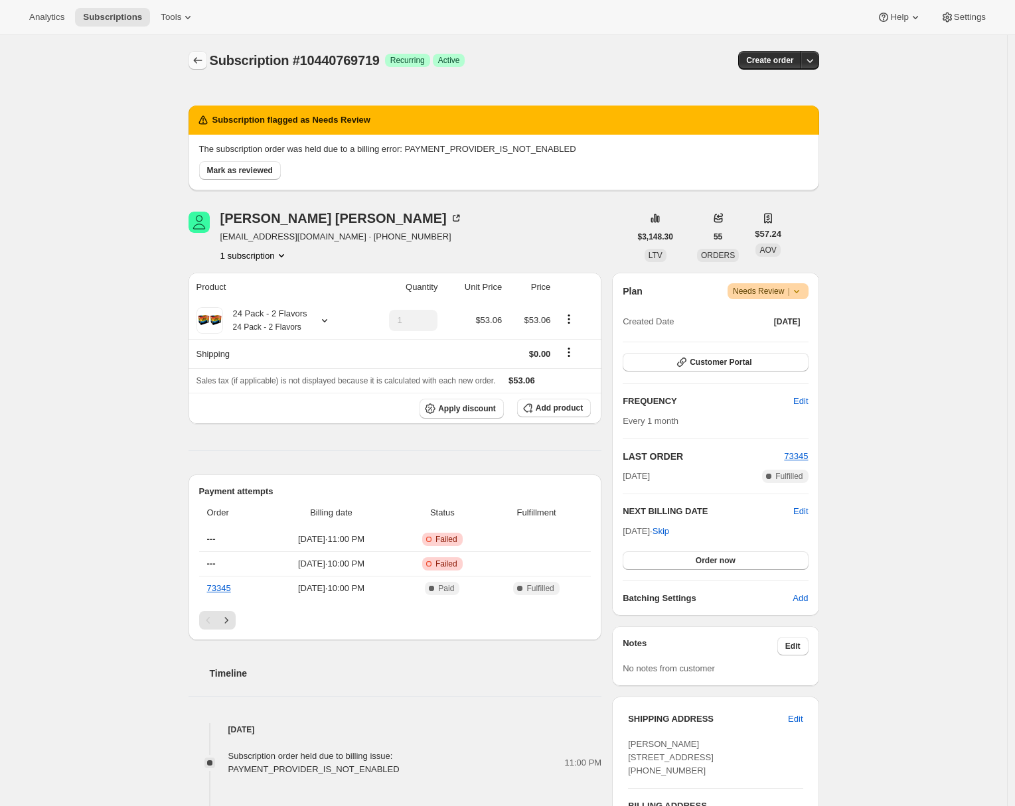
click at [200, 65] on icon "Subscriptions" at bounding box center [197, 60] width 13 height 13
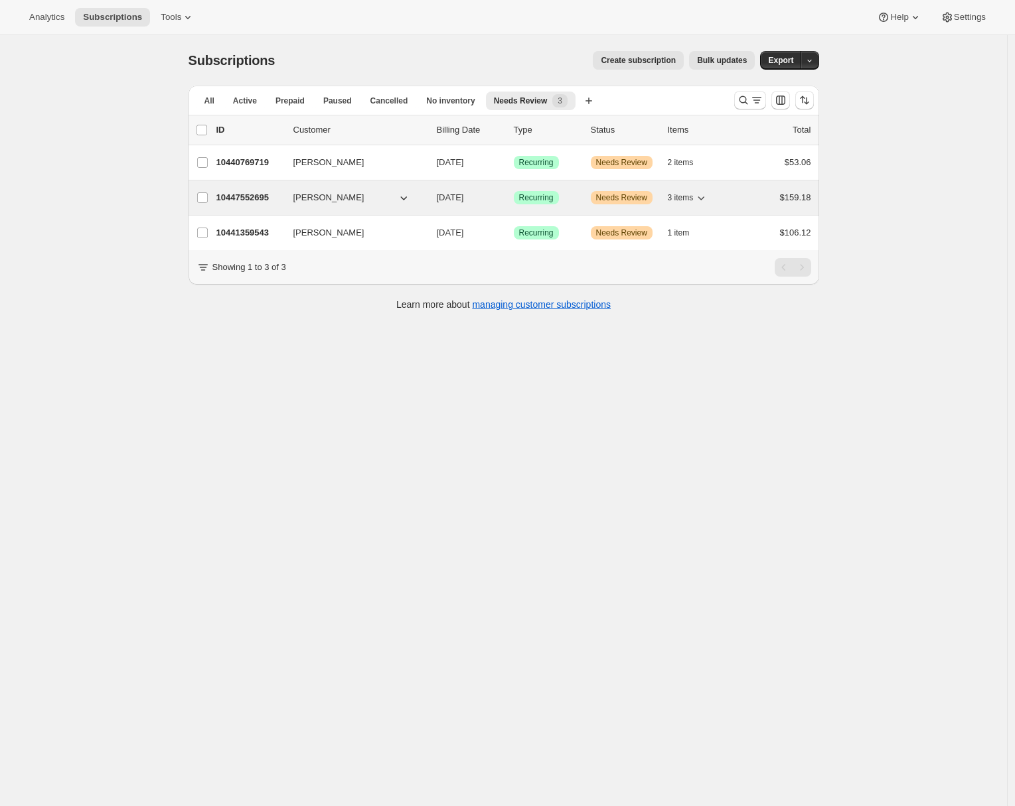
click at [243, 197] on p "10447552695" at bounding box center [249, 197] width 66 height 13
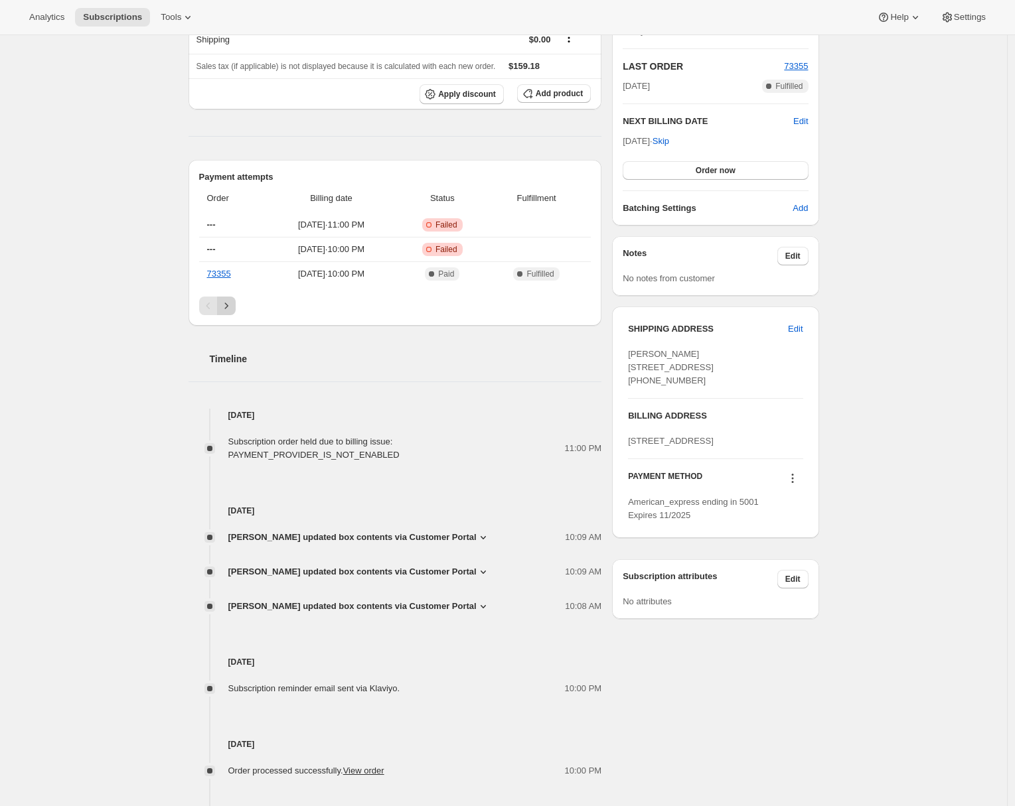
scroll to position [528, 0]
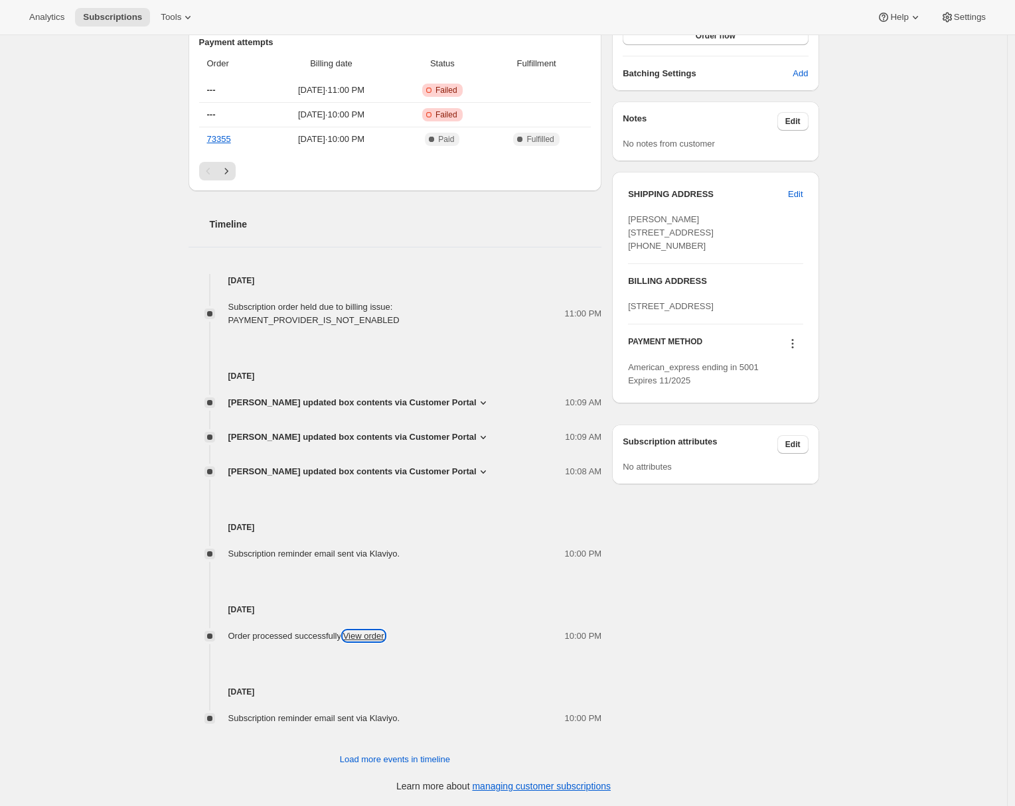
click at [370, 637] on link "View order" at bounding box center [363, 636] width 41 height 10
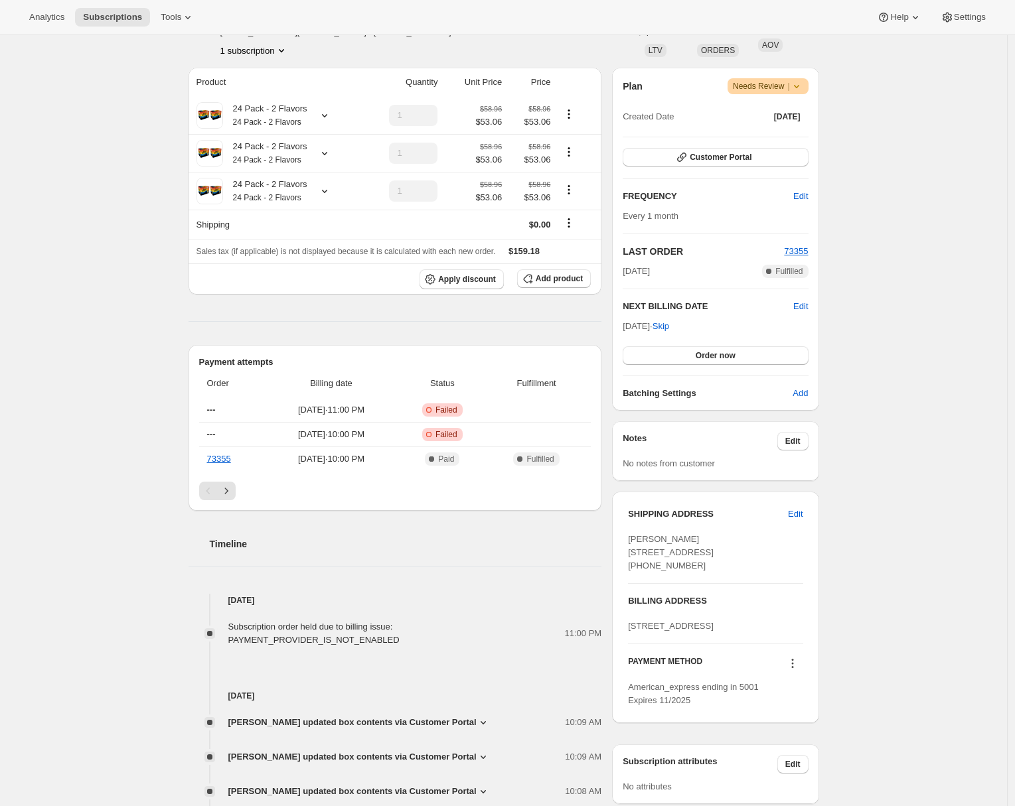
scroll to position [0, 0]
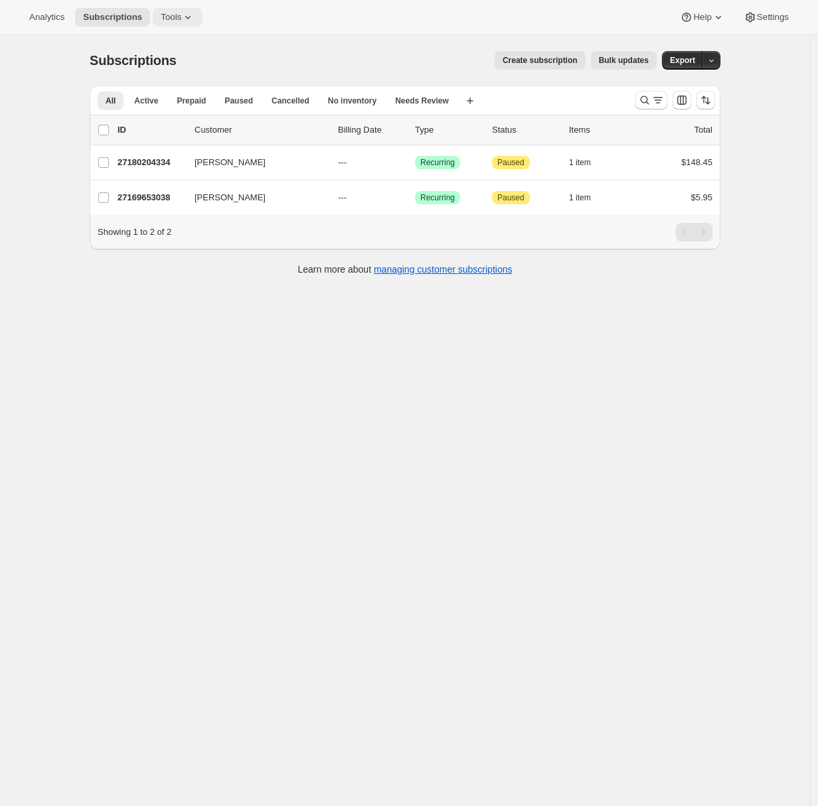
click at [187, 19] on icon at bounding box center [187, 17] width 13 height 13
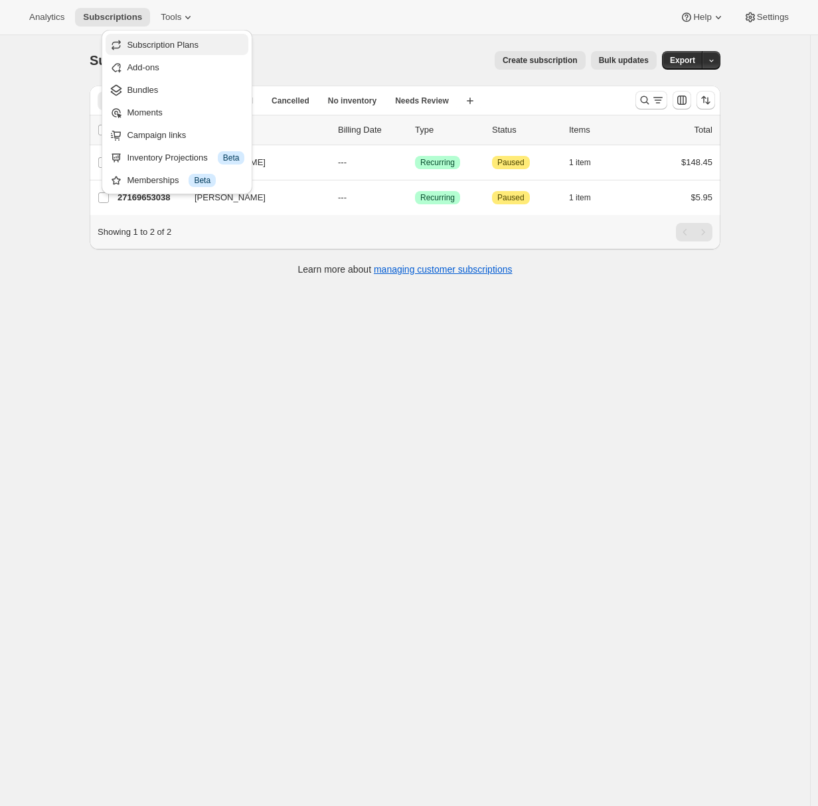
click at [179, 48] on span "Subscription Plans" at bounding box center [163, 45] width 72 height 10
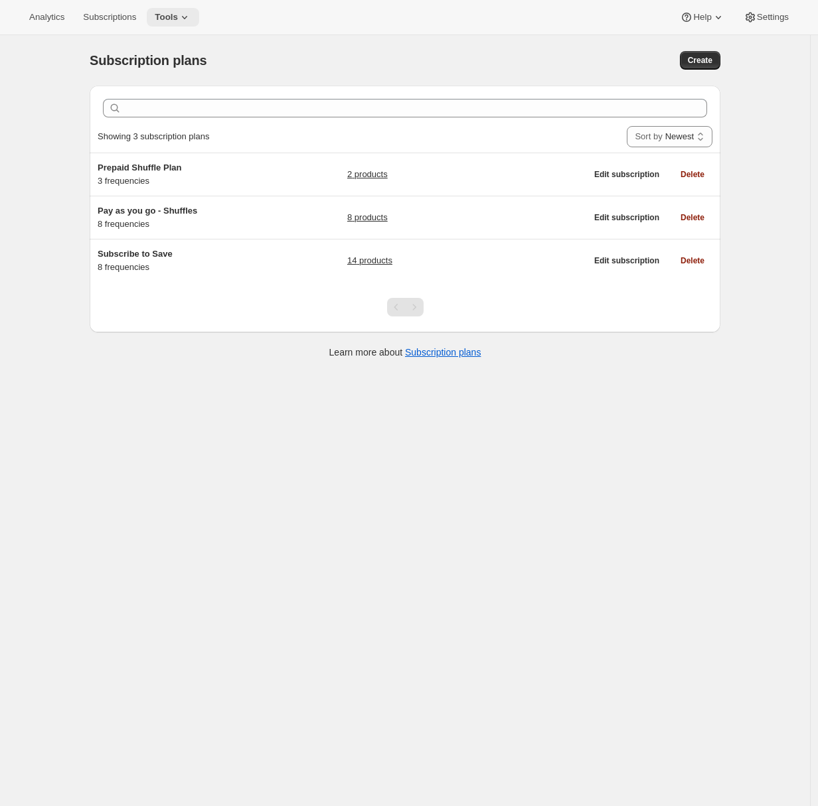
click at [173, 15] on span "Tools" at bounding box center [166, 17] width 23 height 11
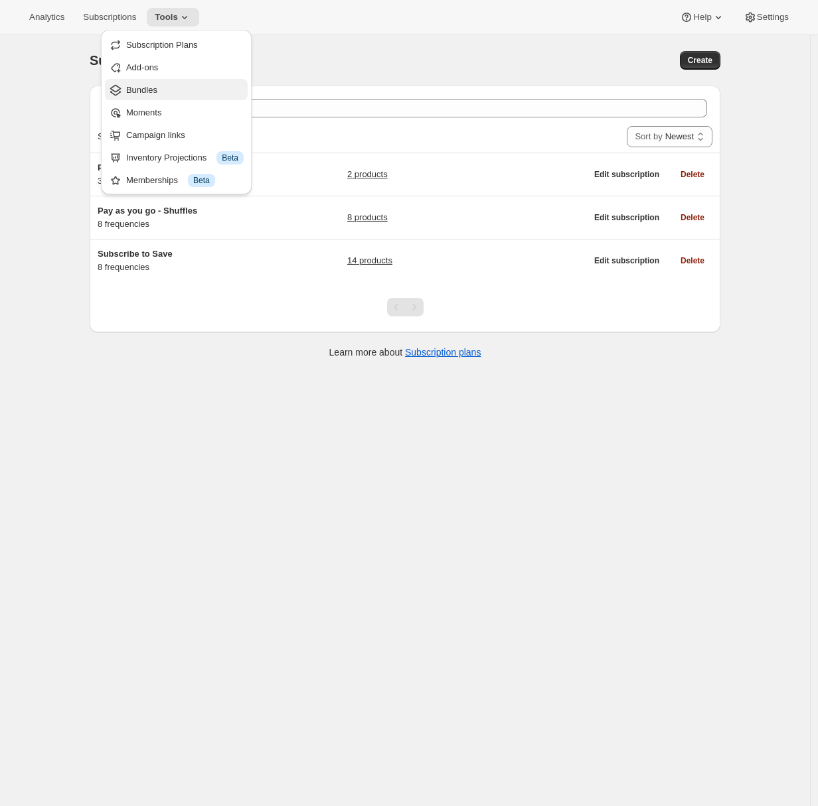
click at [157, 93] on span "Bundles" at bounding box center [141, 90] width 31 height 10
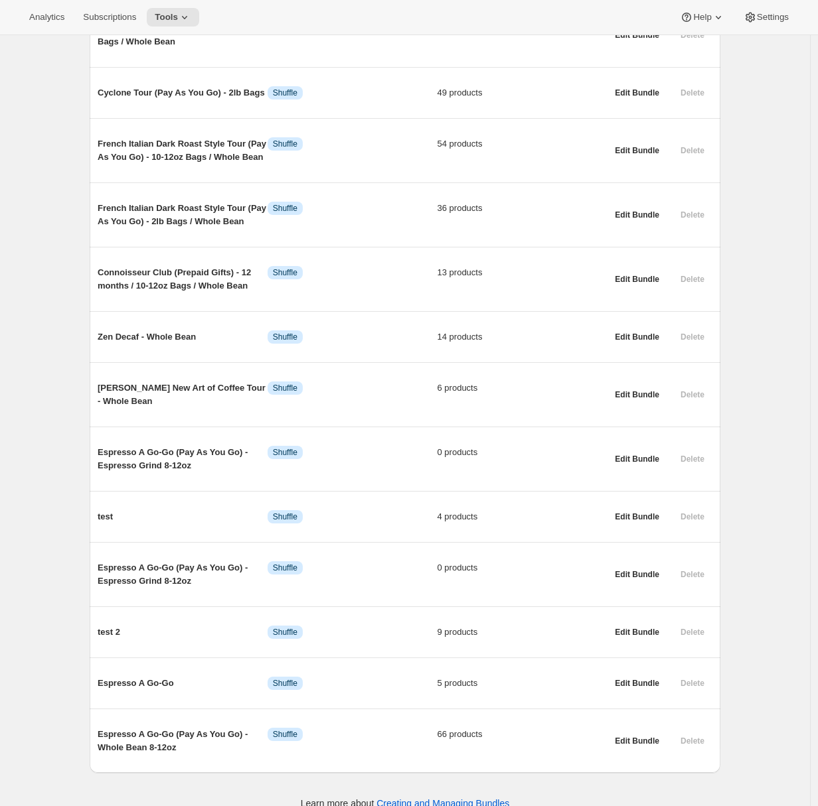
scroll to position [451, 0]
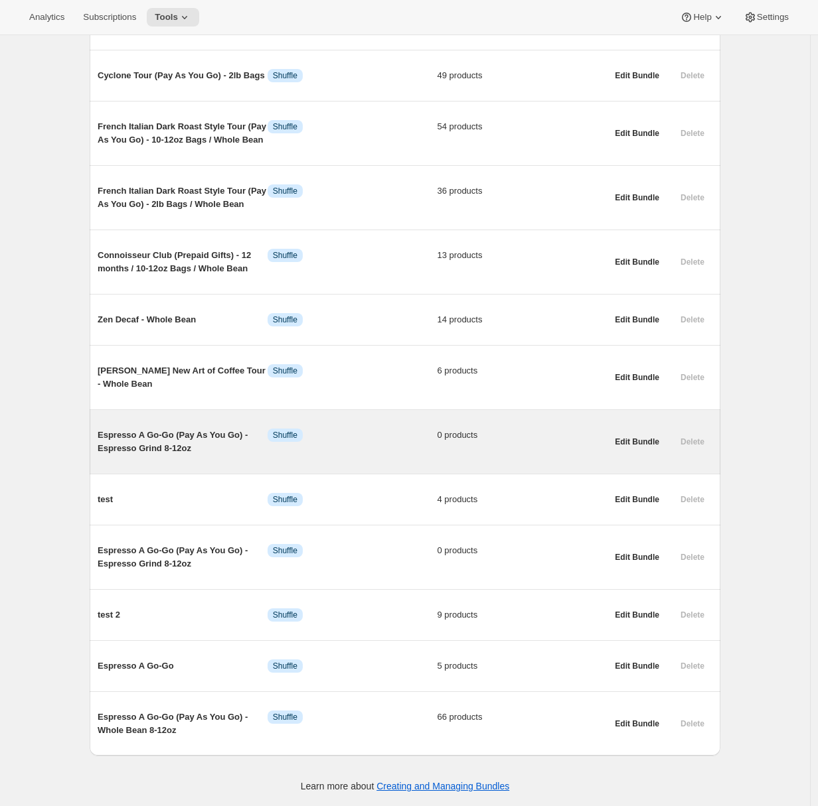
click at [151, 444] on span "Espresso A Go-Go (Pay As You Go) - Espresso Grind 8-12oz" at bounding box center [183, 442] width 170 height 27
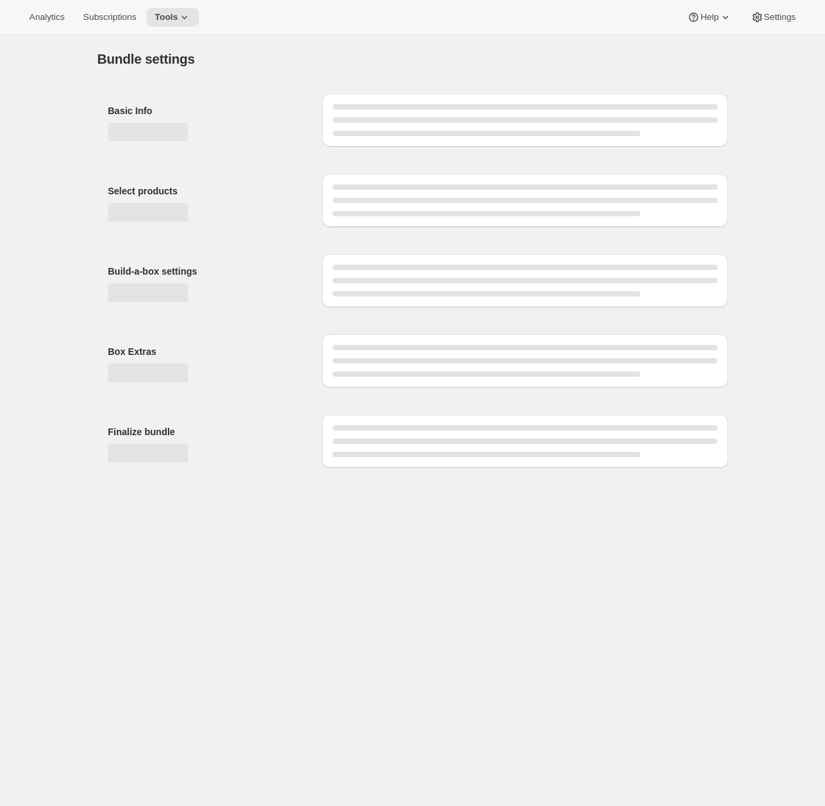
type input "Espresso A Go-Go (Pay As You Go) - Espresso Grind 8-12oz"
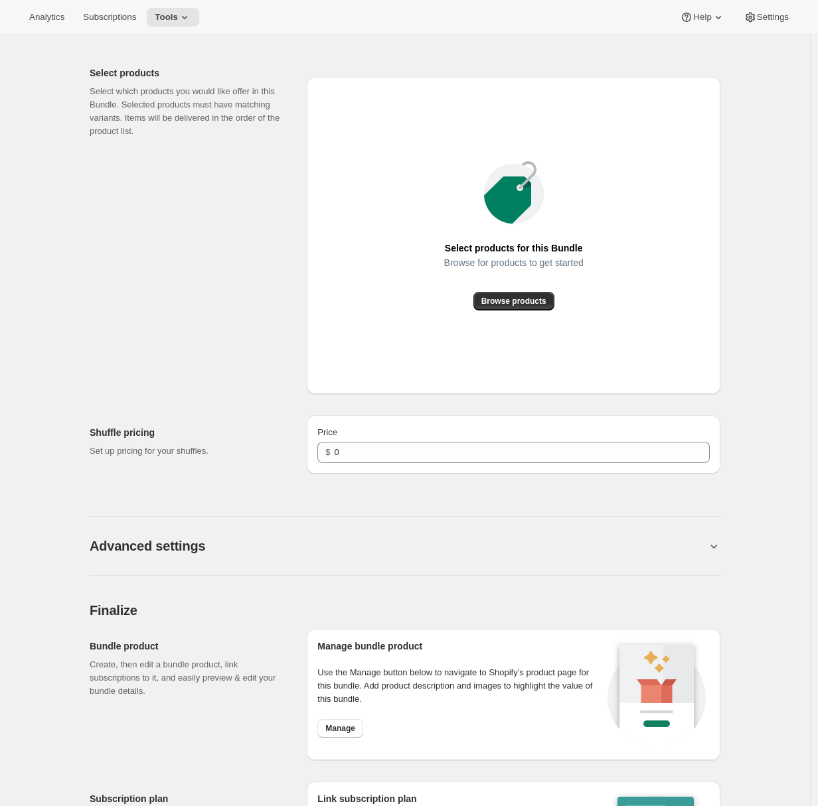
scroll to position [714, 0]
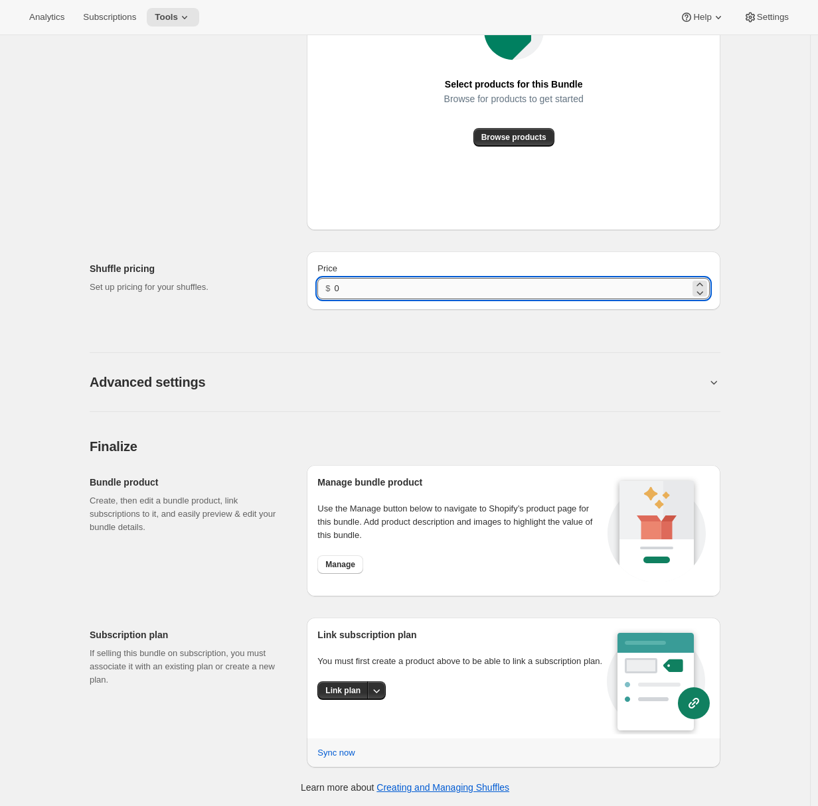
click at [350, 289] on input "0" at bounding box center [512, 288] width 355 height 21
type input "0"
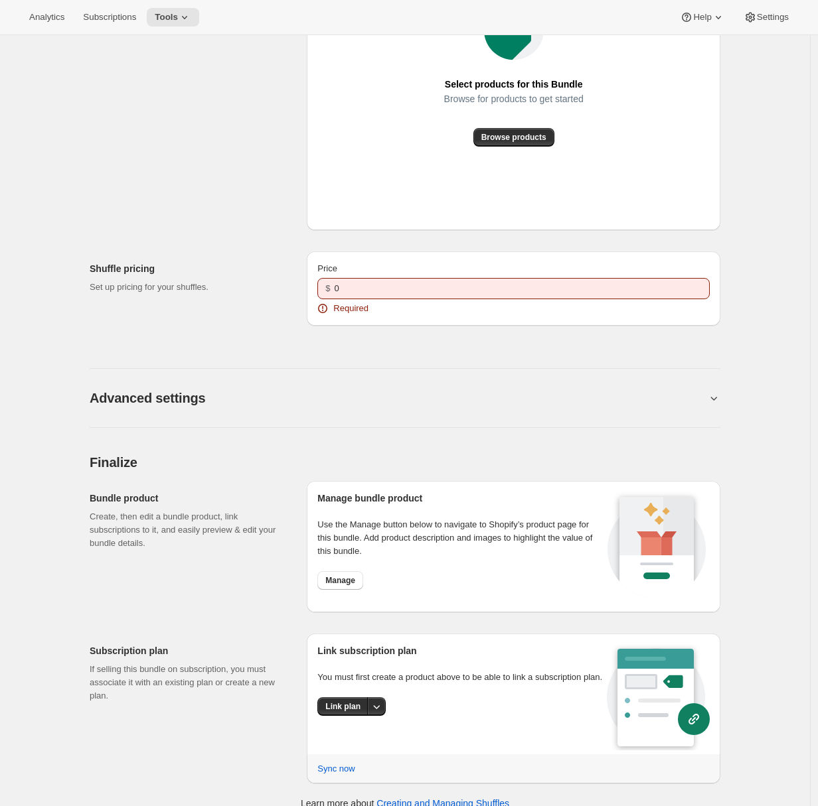
scroll to position [0, 0]
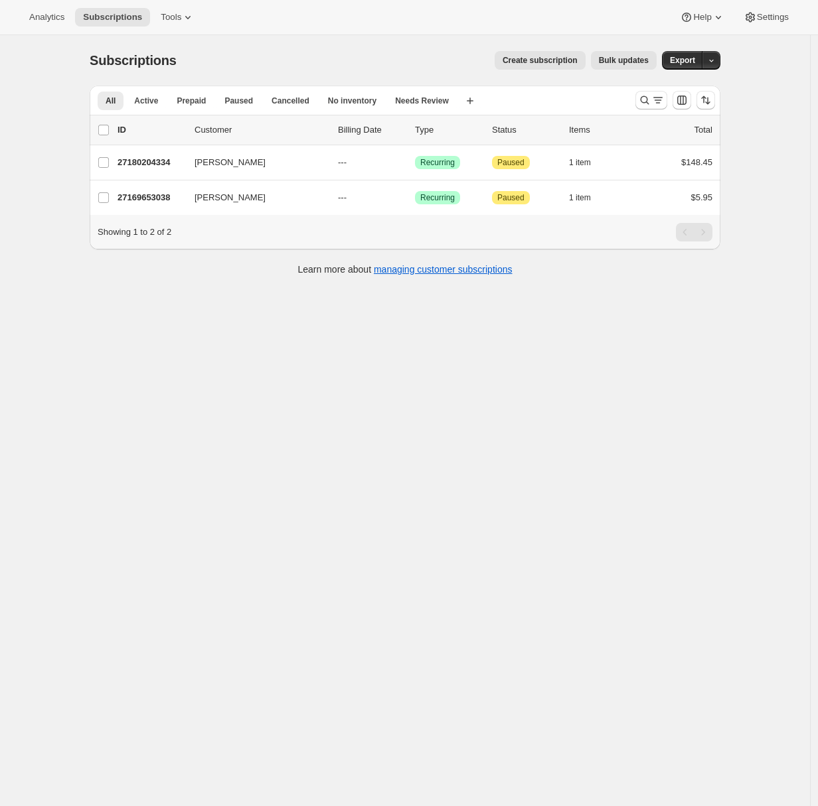
click at [36, 235] on div "Subscriptions. This page is ready Subscriptions Create subscription Bulk update…" at bounding box center [405, 438] width 810 height 806
